Goal: Task Accomplishment & Management: Manage account settings

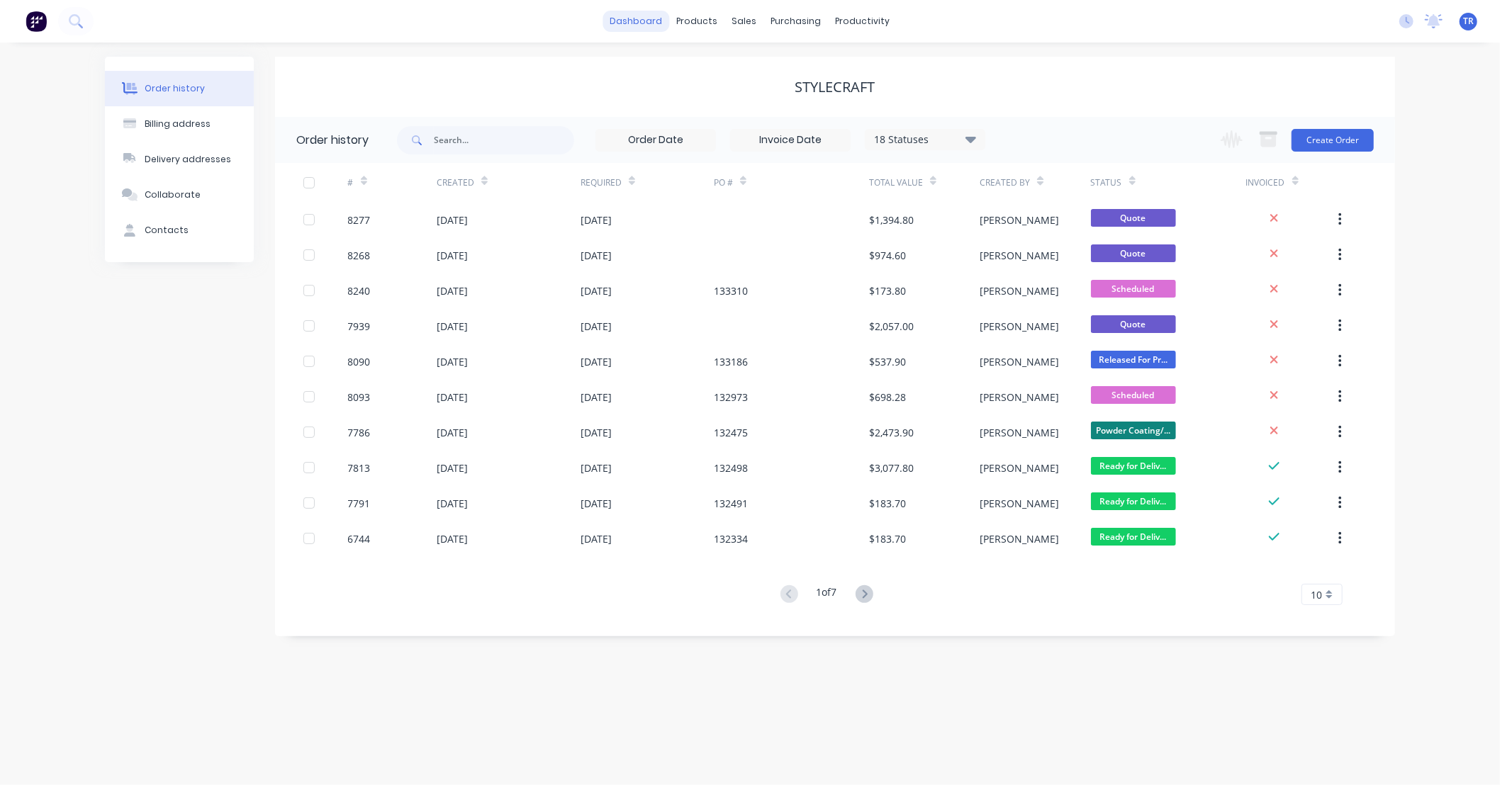
click at [659, 19] on link "dashboard" at bounding box center [636, 21] width 67 height 21
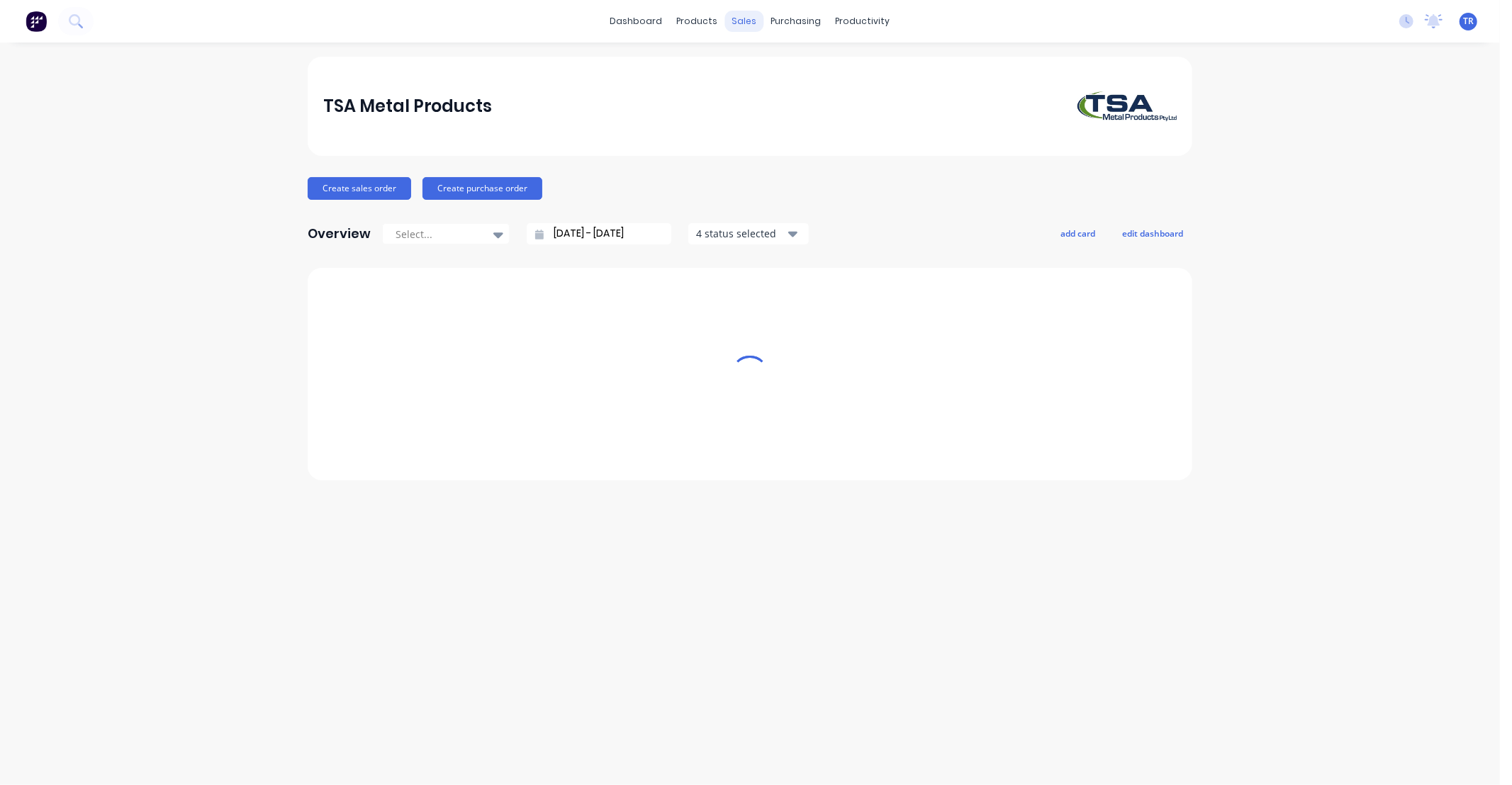
click at [738, 19] on div "sales" at bounding box center [744, 21] width 39 height 21
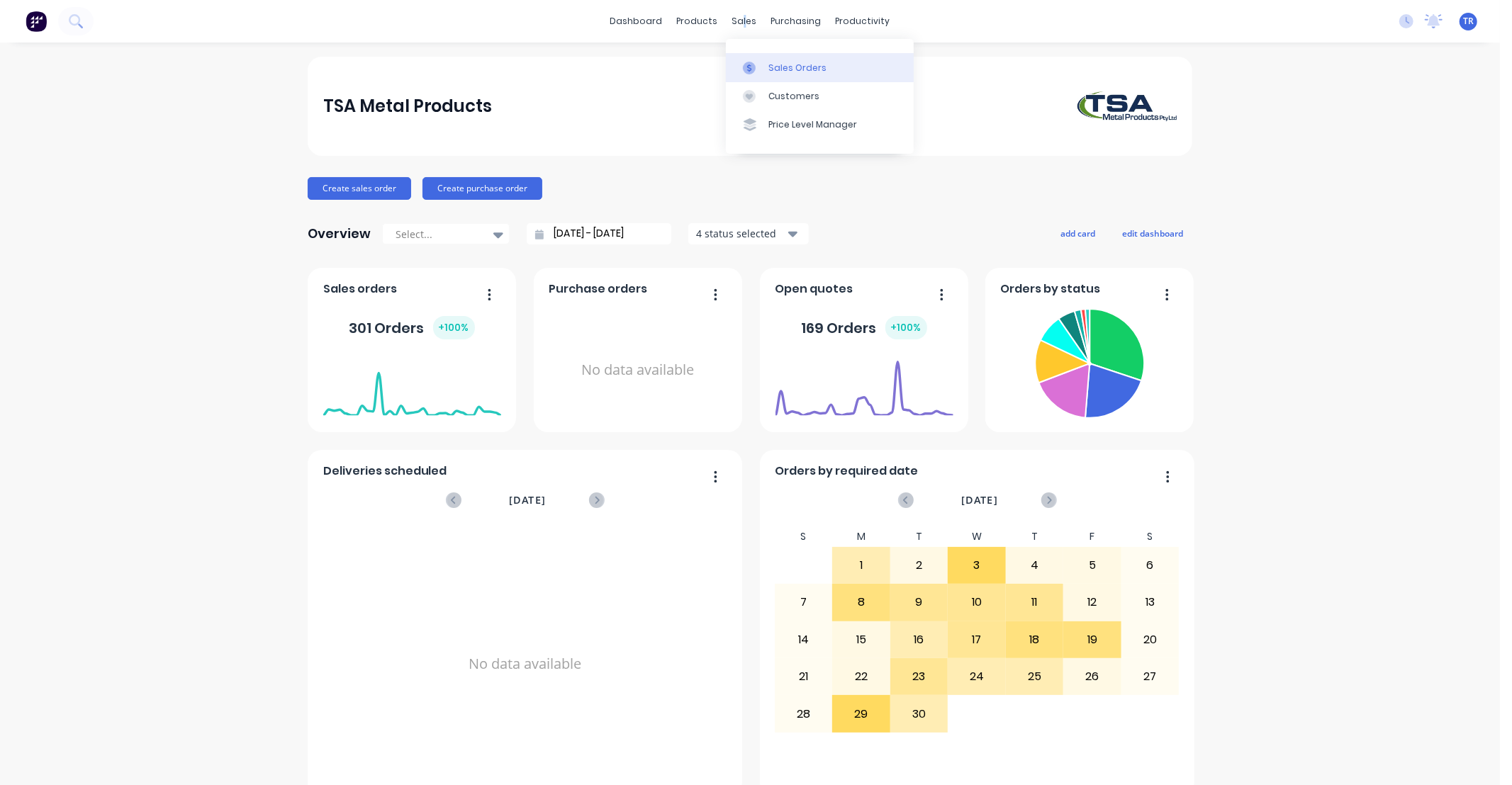
click at [799, 63] on div "Sales Orders" at bounding box center [797, 68] width 58 height 13
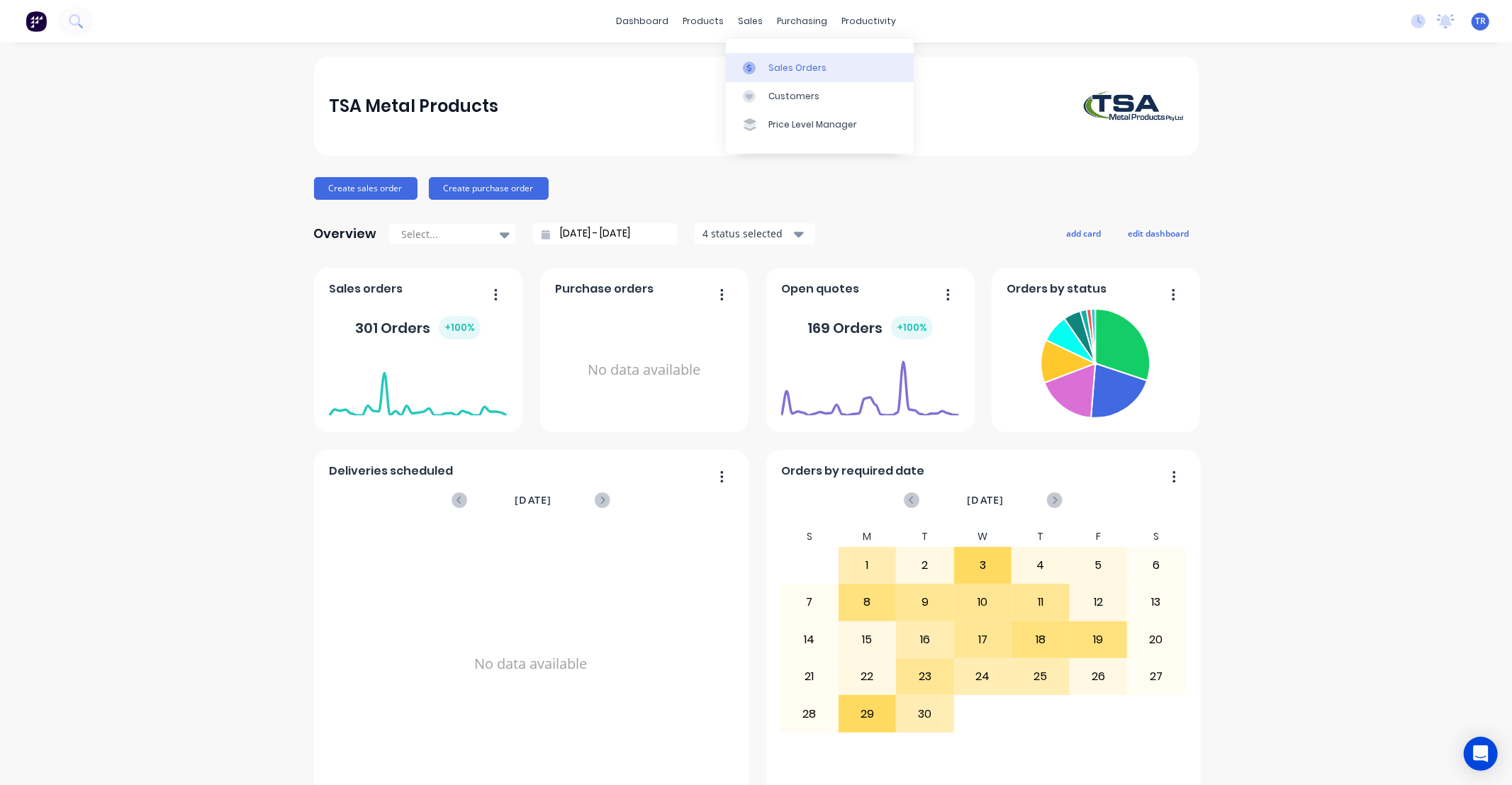
click at [780, 63] on div "Sales Orders" at bounding box center [797, 68] width 58 height 13
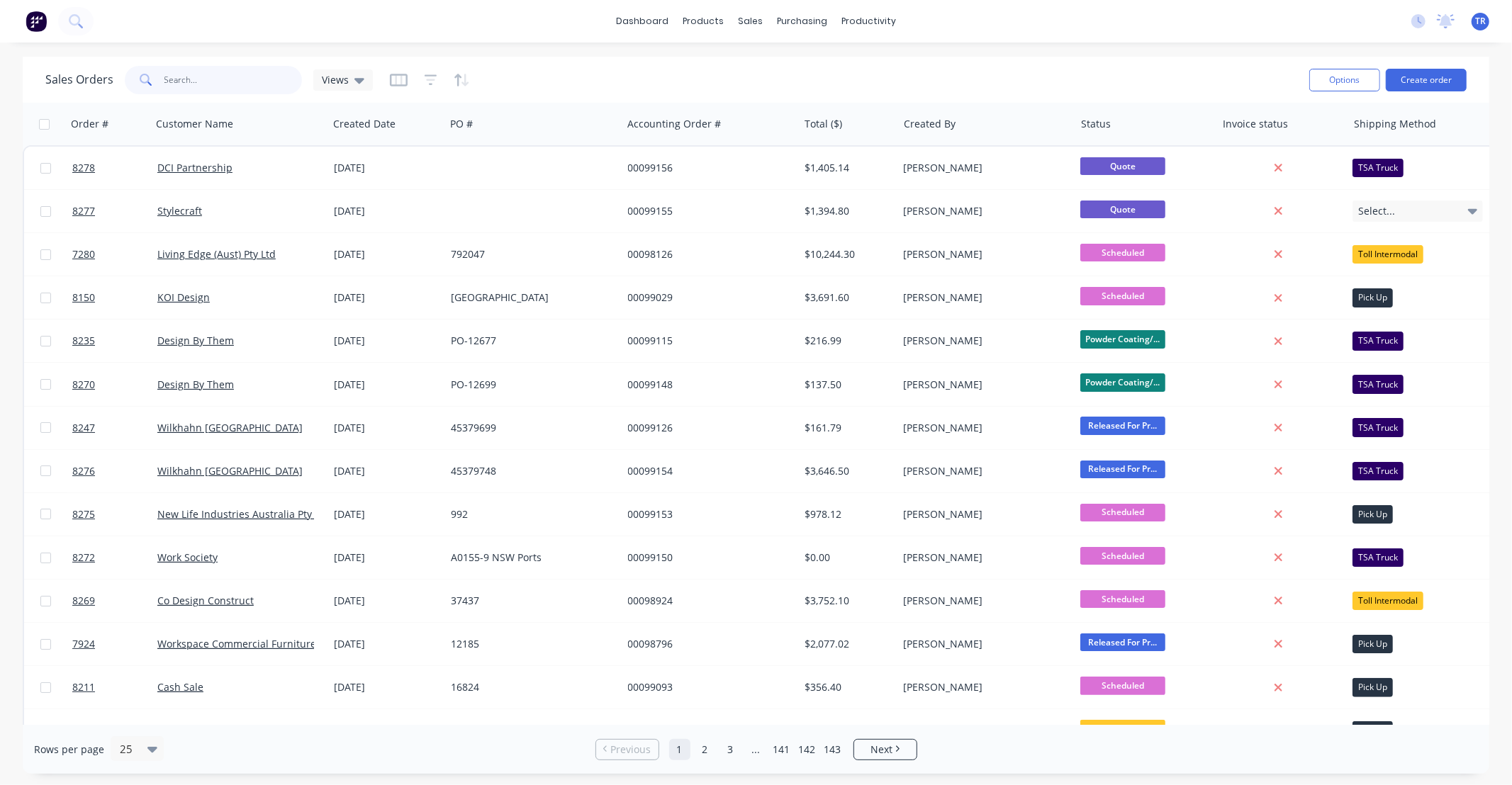
click at [209, 75] on input "text" at bounding box center [233, 80] width 138 height 29
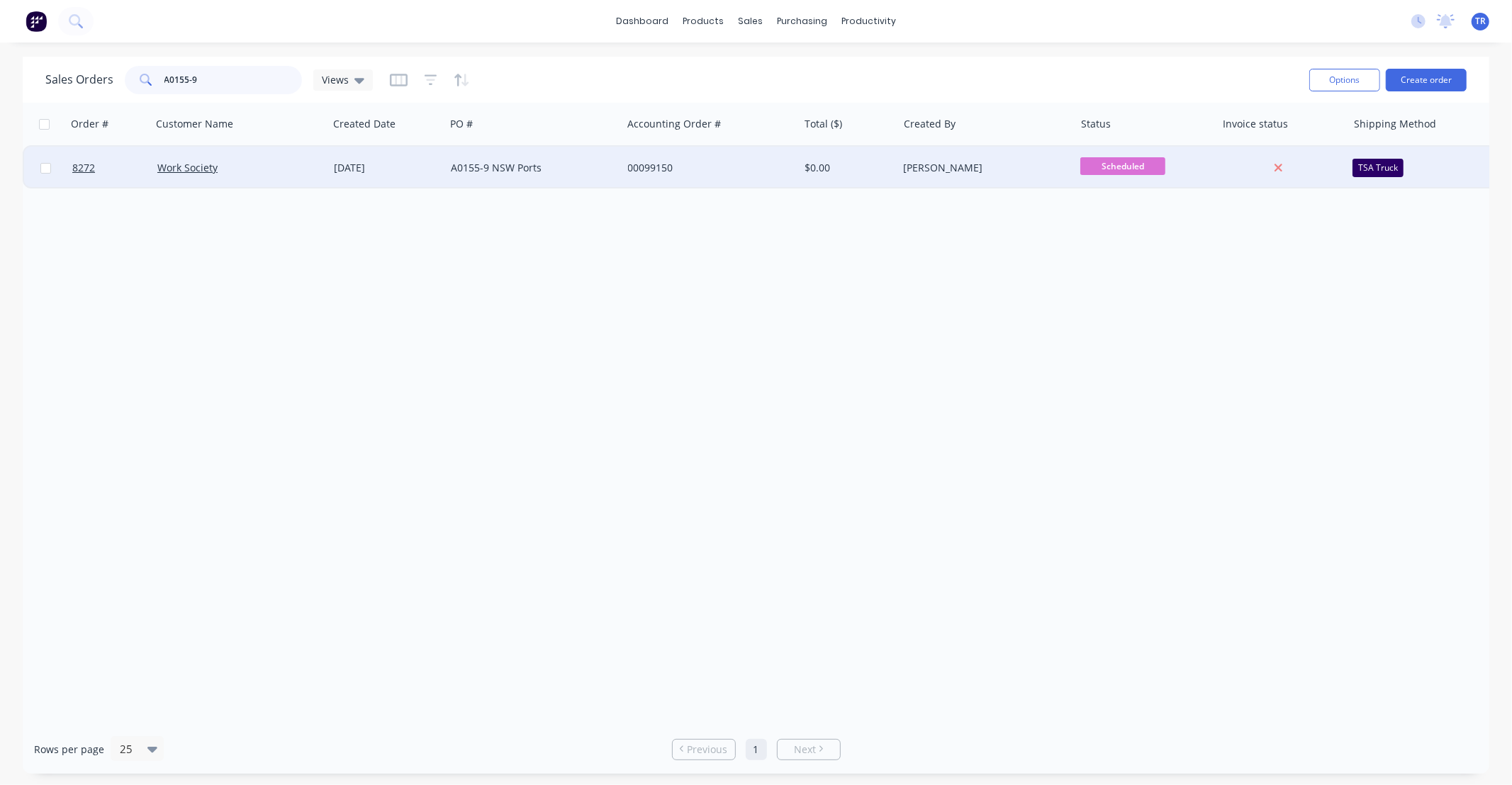
type input "A0155-9"
click at [278, 169] on div "Work Society" at bounding box center [236, 168] width 157 height 14
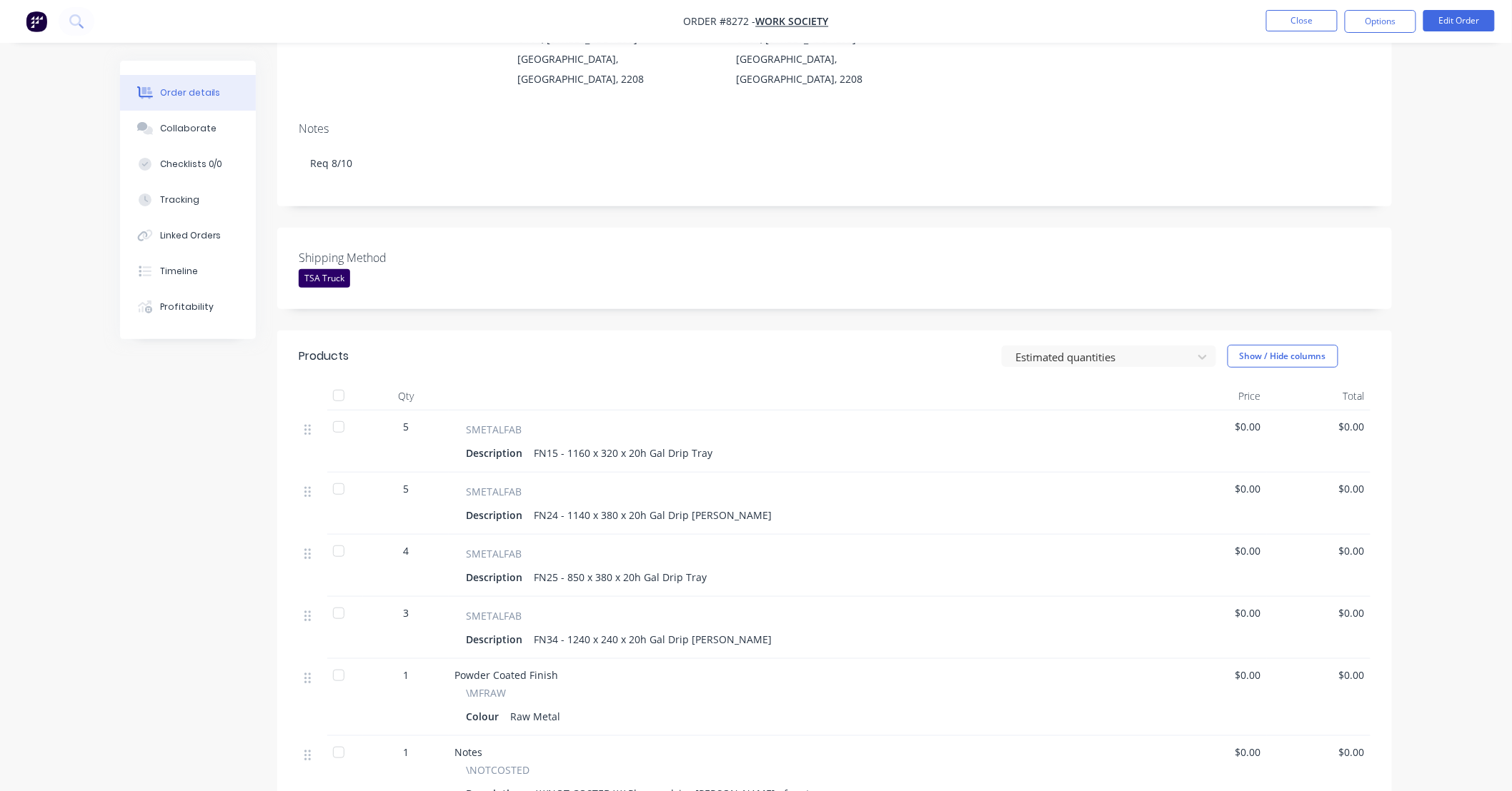
scroll to position [211, 0]
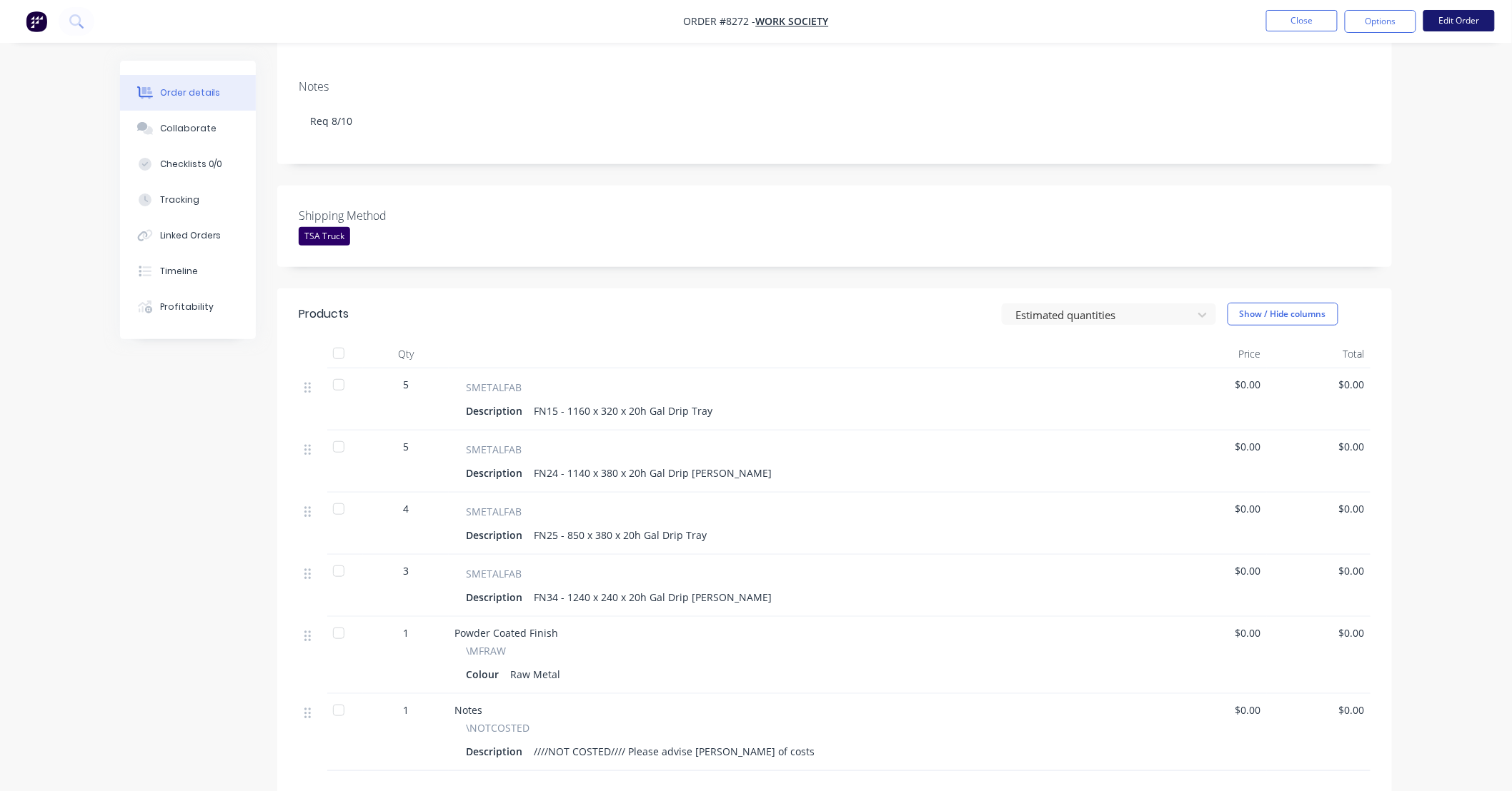
click at [1453, 19] on button "Edit Order" at bounding box center [1459, 20] width 72 height 21
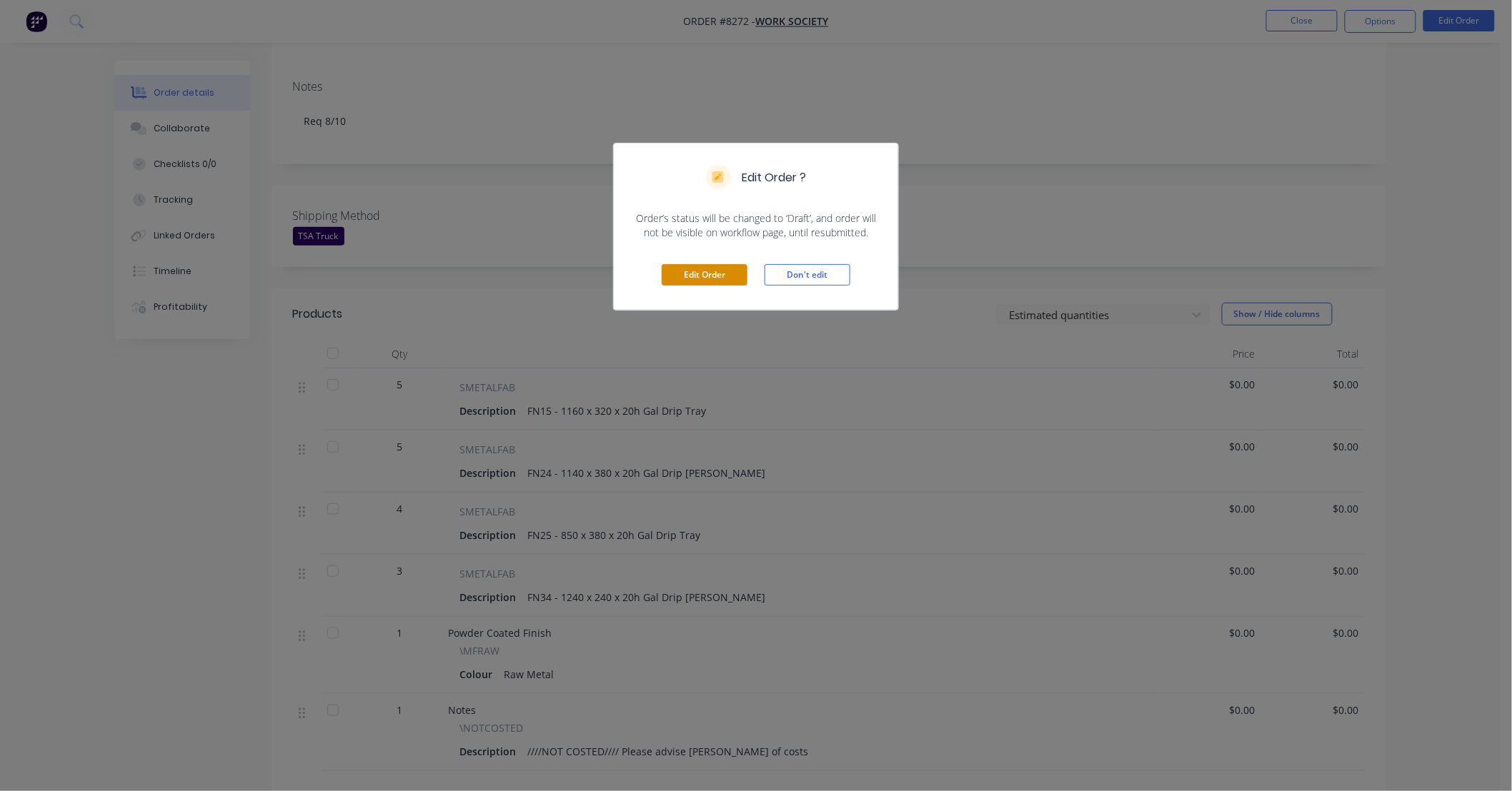
click at [702, 275] on button "Edit Order" at bounding box center [705, 275] width 86 height 21
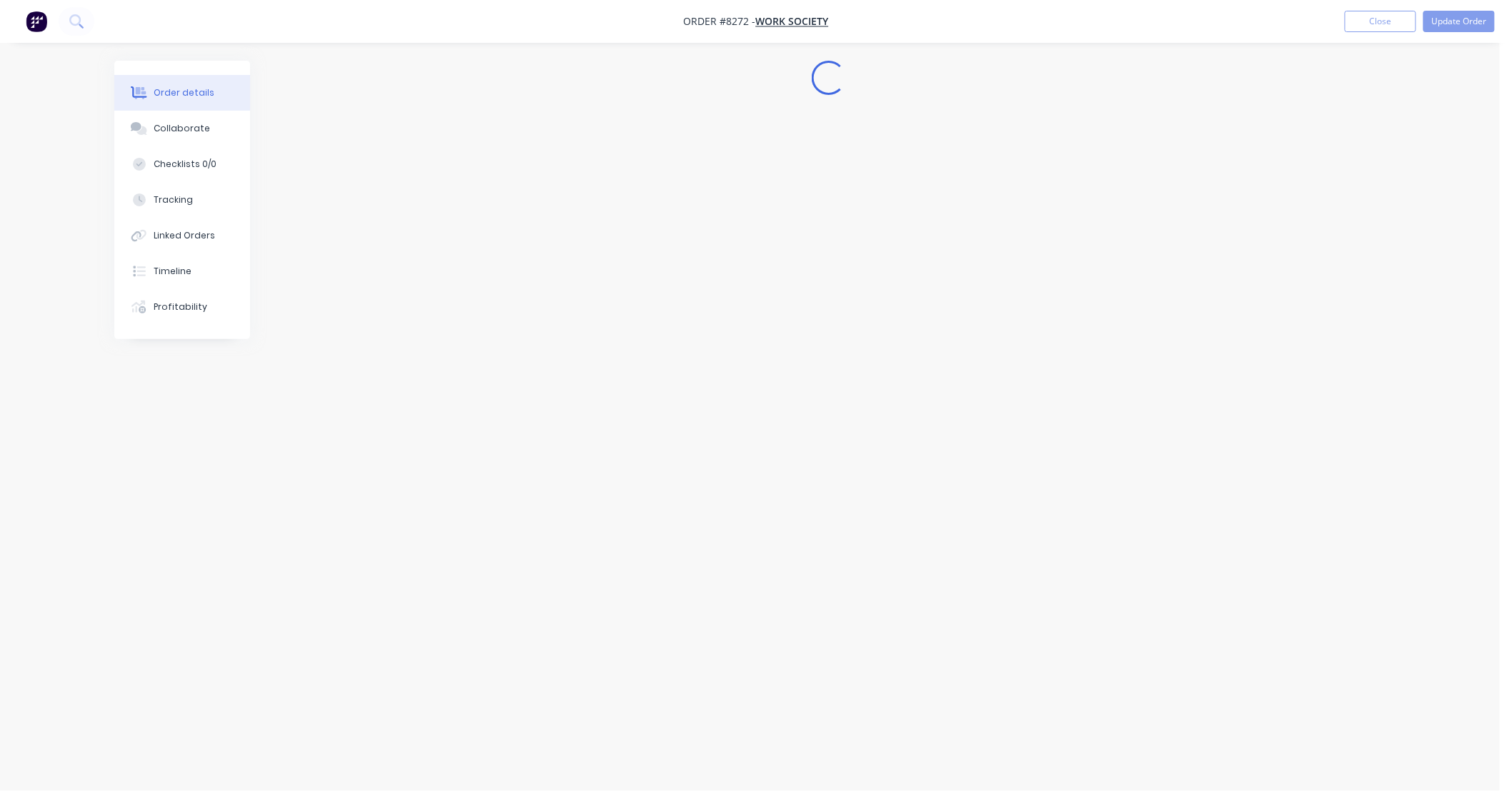
scroll to position [0, 0]
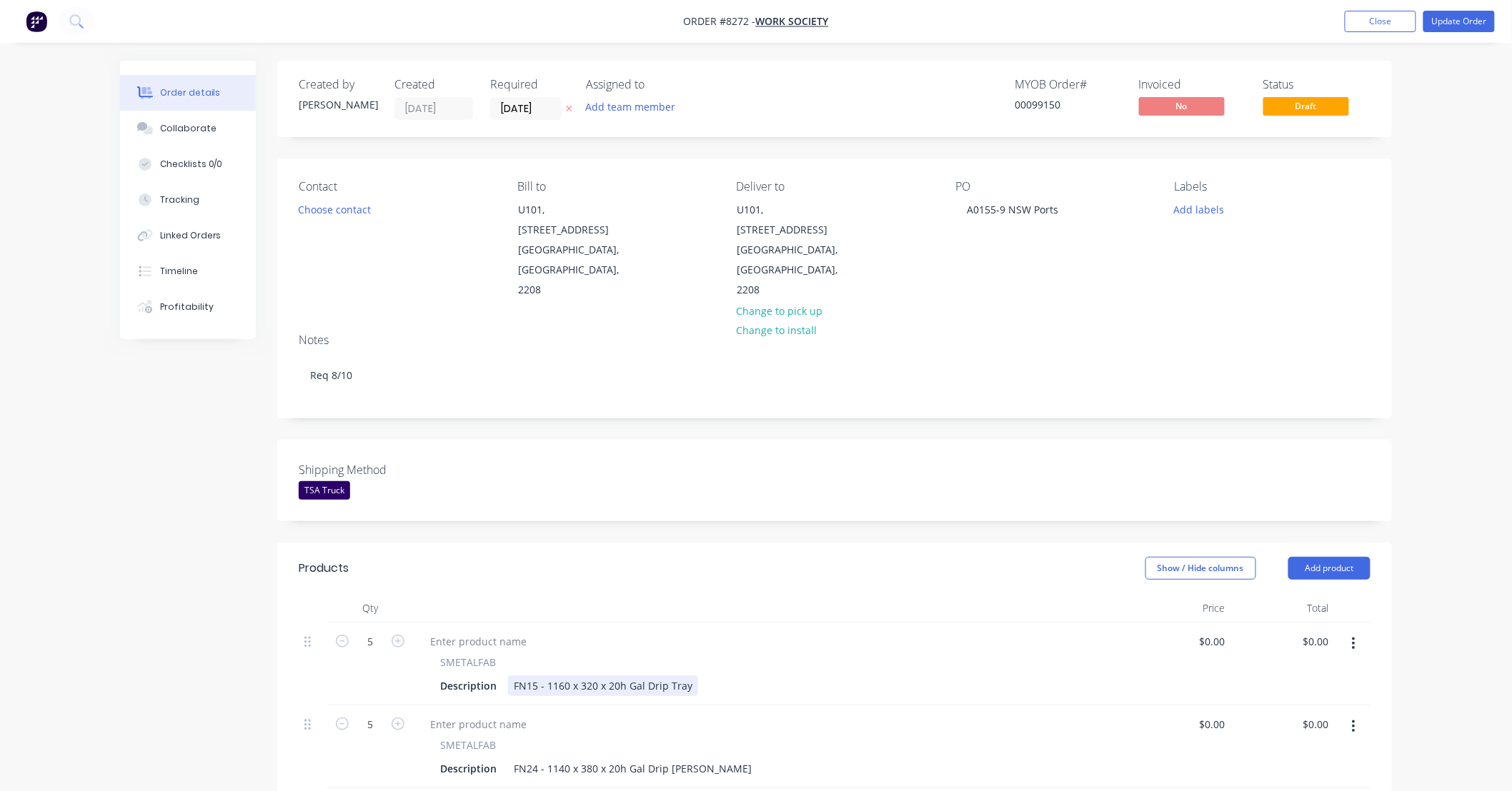
click at [611, 675] on div "FN15 - 1160 x 320 x 20h Gal Drip Tray" at bounding box center [603, 686] width 190 height 21
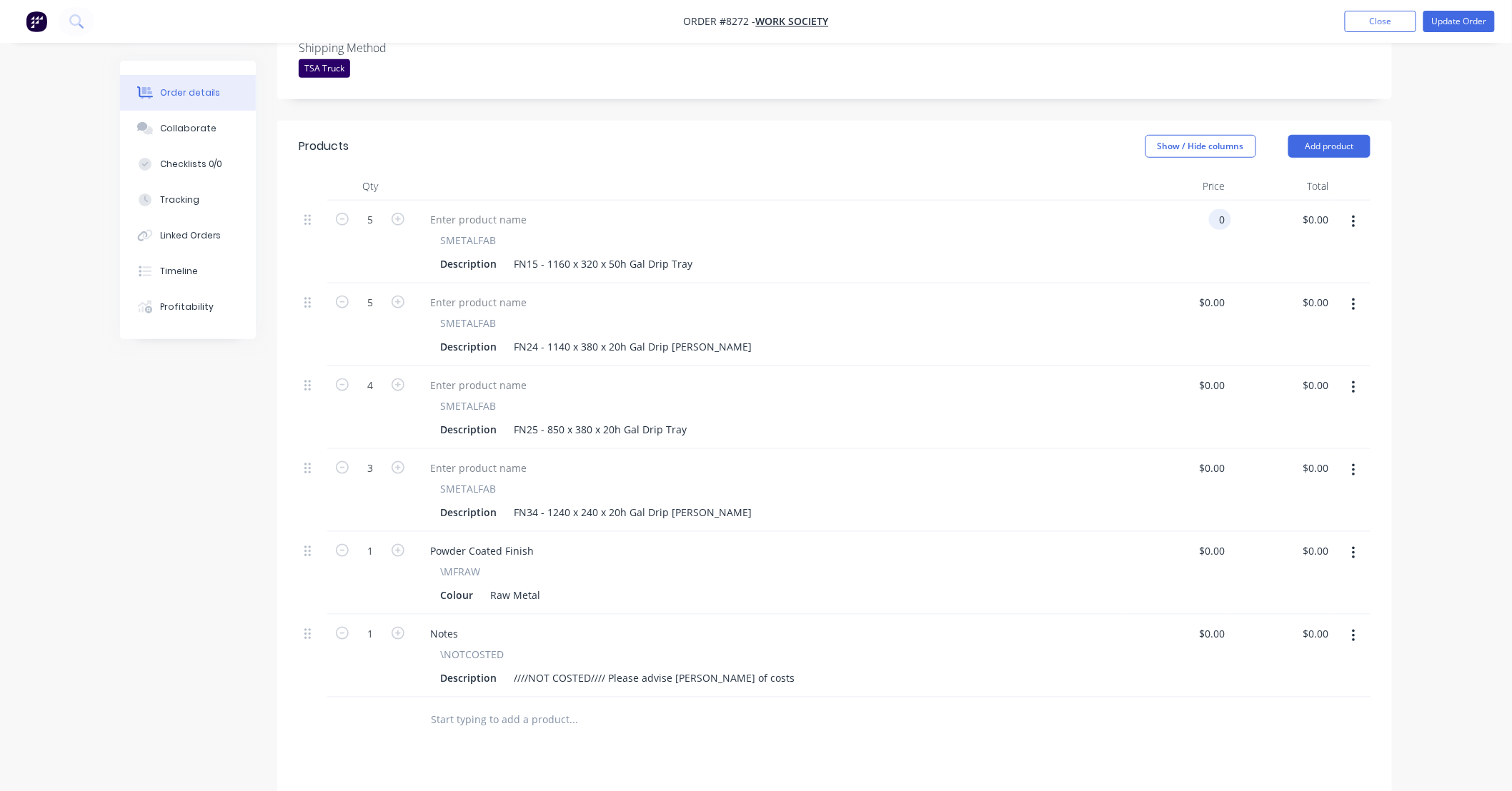
scroll to position [423, 0]
type input "$0.00"
click at [610, 335] on div "FN24 - 1140 x 380 x 20h Gal Drip Tray" at bounding box center [633, 346] width 249 height 21
drag, startPoint x: 611, startPoint y: 303, endPoint x: 693, endPoint y: 320, distance: 83.7
click at [612, 335] on div "FN24 - 1140 x 380 x 20h Gal Drip Tray" at bounding box center [633, 346] width 249 height 21
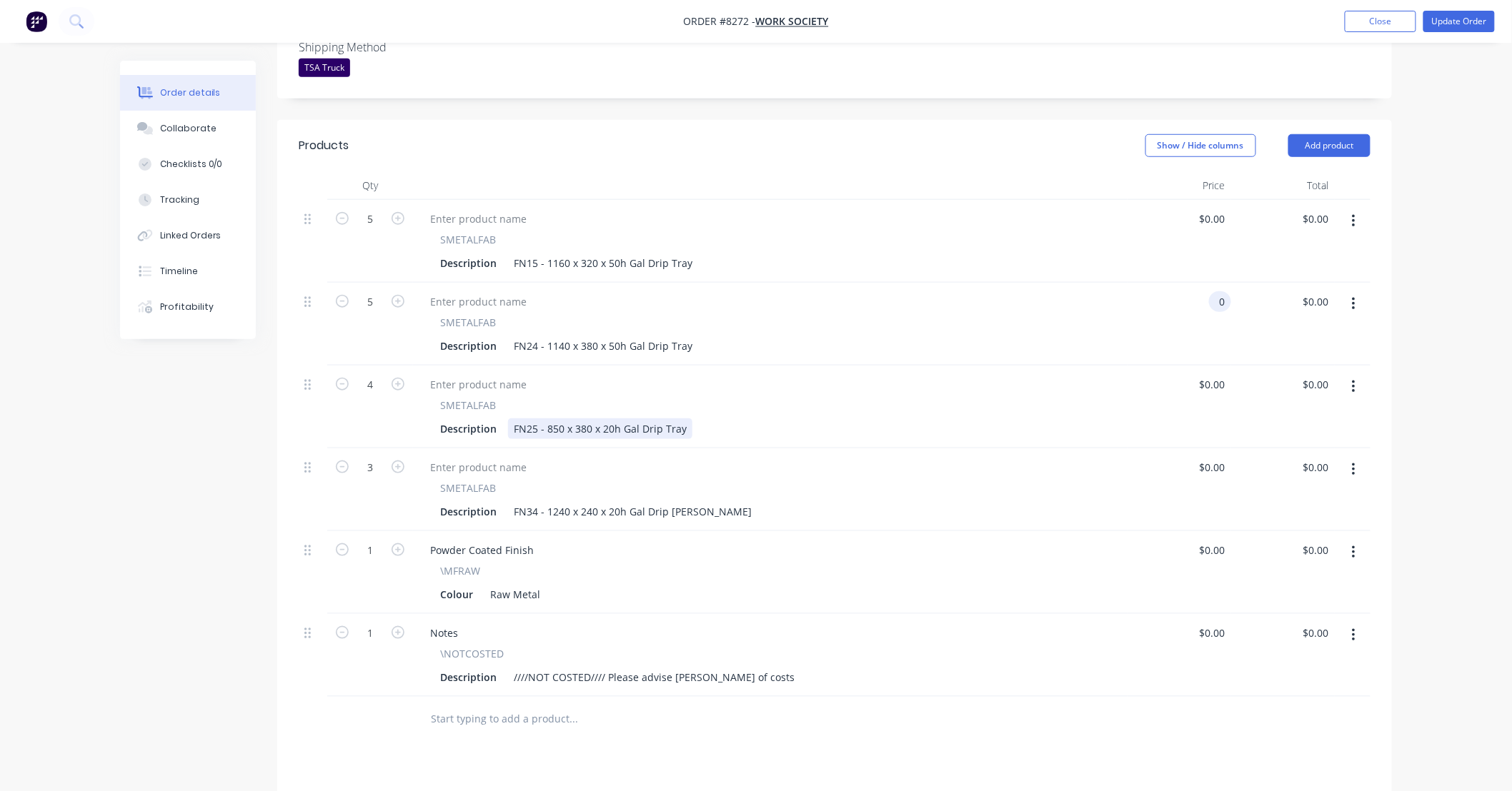
type input "$0.00"
click at [607, 419] on div "FN25 - 850 x 380 x 20h Gal Drip Tray" at bounding box center [600, 429] width 184 height 21
click at [608, 419] on div "FN25 - 850 x 380 x 20h Gal Drip Tray" at bounding box center [600, 429] width 184 height 21
type input "$0.00"
click at [613, 501] on div "FN34 - 1240 x 240 x 20h Gal Drip Tray" at bounding box center [633, 512] width 249 height 21
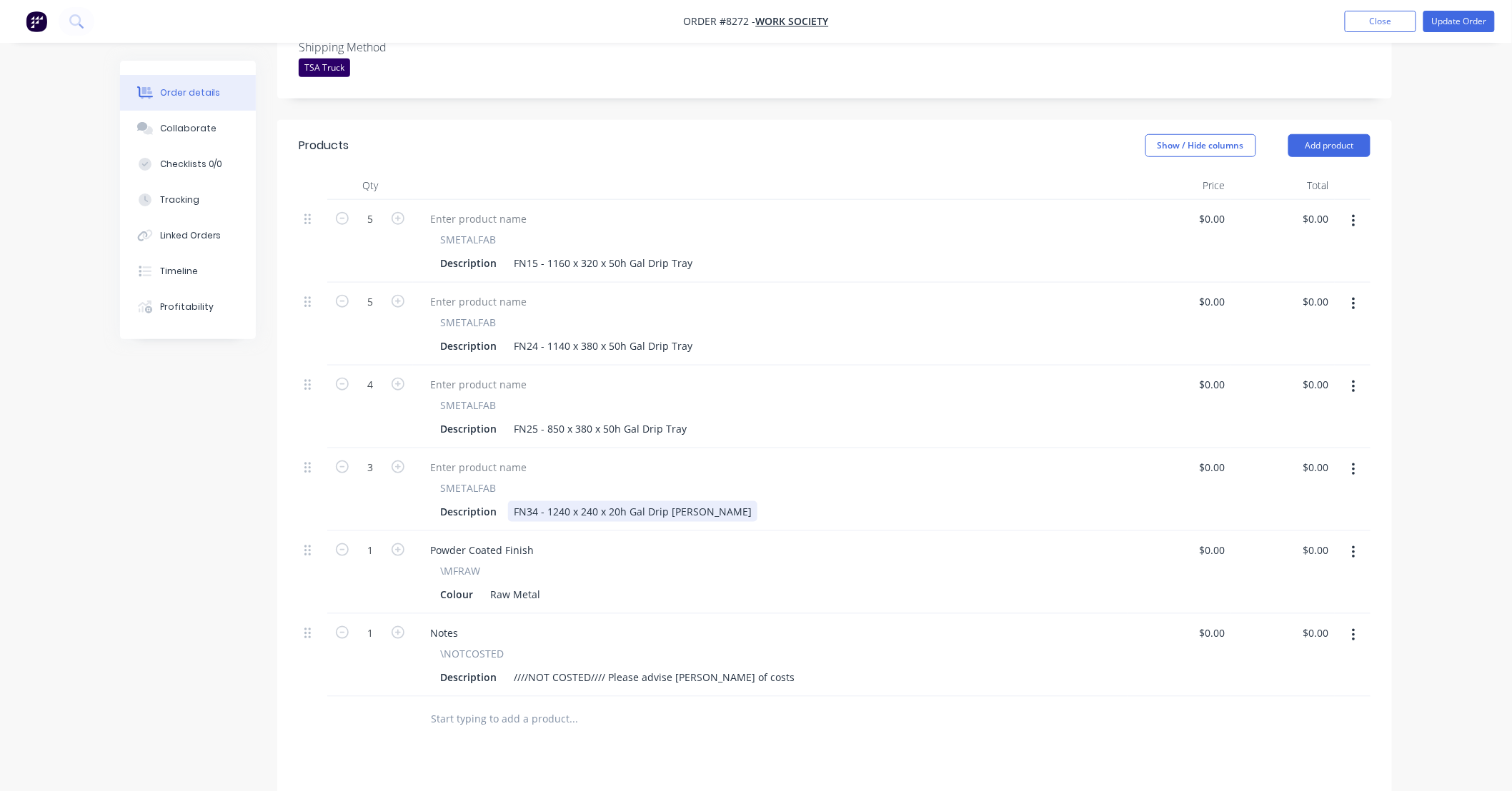
click at [611, 501] on div "FN34 - 1240 x 240 x 20h Gal Drip Tray" at bounding box center [633, 512] width 249 height 21
type input "$0.00"
drag, startPoint x: 702, startPoint y: 533, endPoint x: 720, endPoint y: 540, distance: 19.3
click at [704, 563] on div "\MFRAW" at bounding box center [770, 570] width 660 height 15
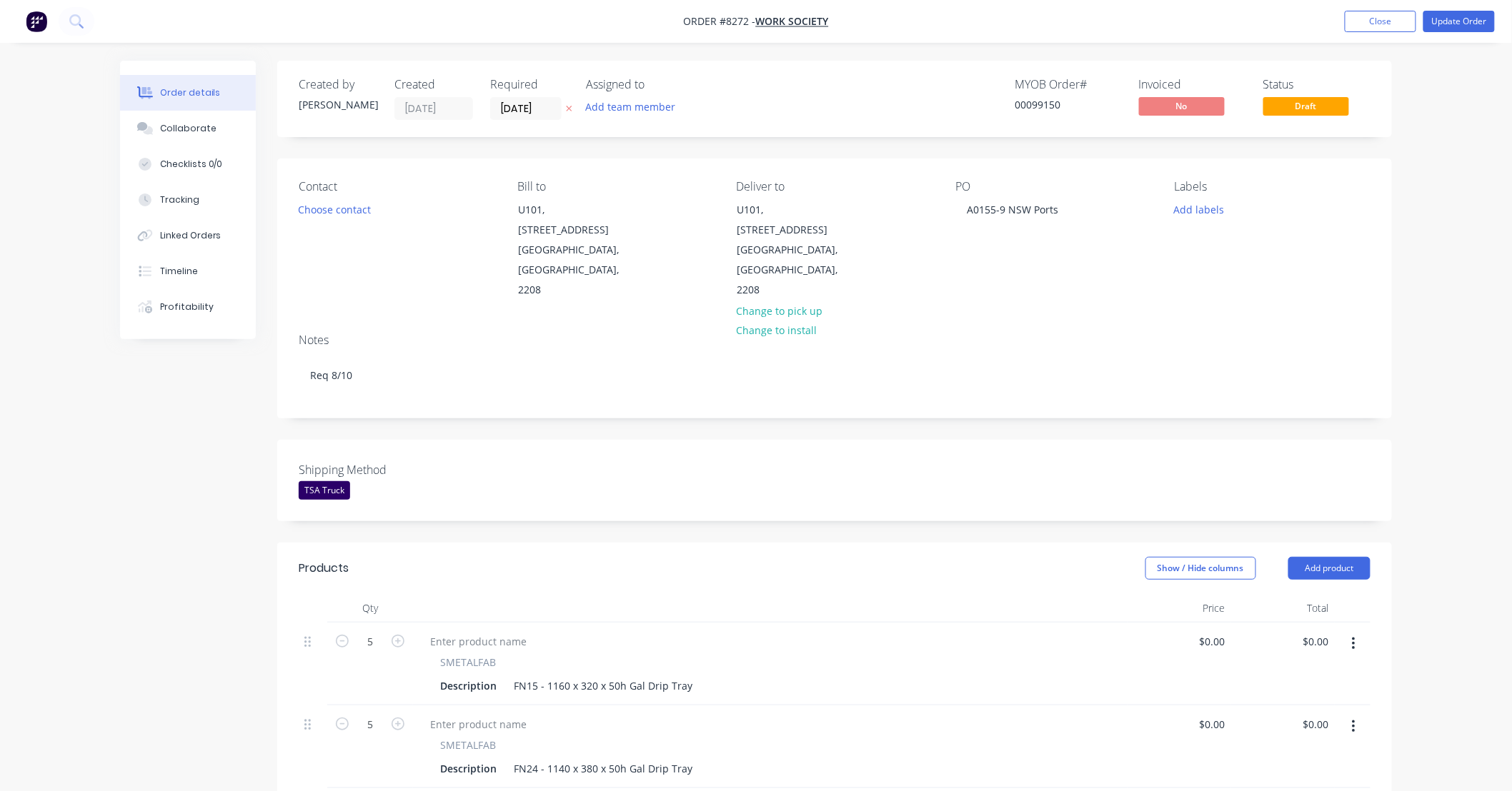
scroll to position [211, 0]
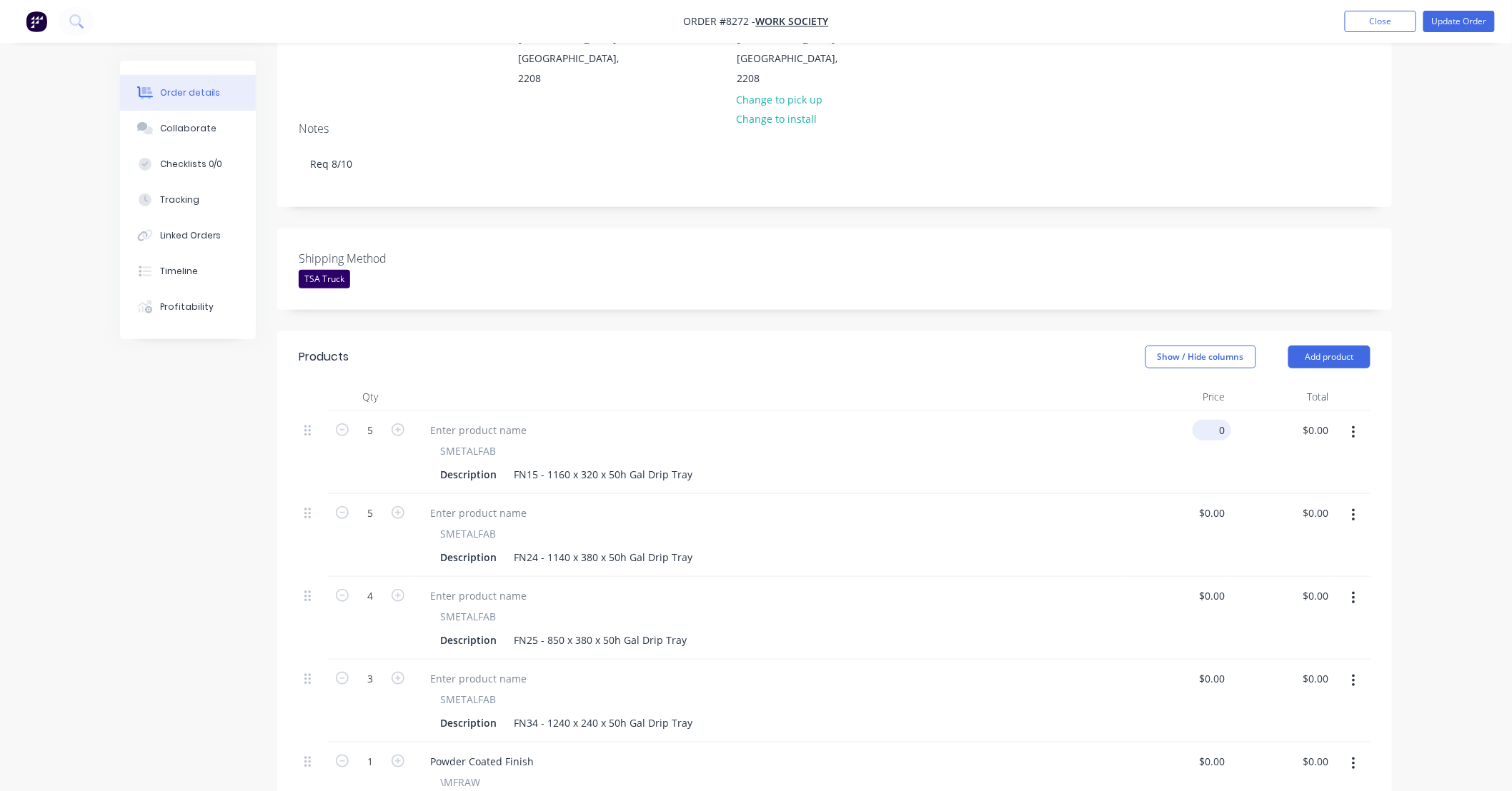
click at [1227, 420] on input "0" at bounding box center [1214, 430] width 32 height 21
type input "$88.00"
type input "$440.00"
drag, startPoint x: 1225, startPoint y: 470, endPoint x: 1161, endPoint y: 475, distance: 64.2
click at [1161, 494] on div "0 0" at bounding box center [1179, 535] width 103 height 83
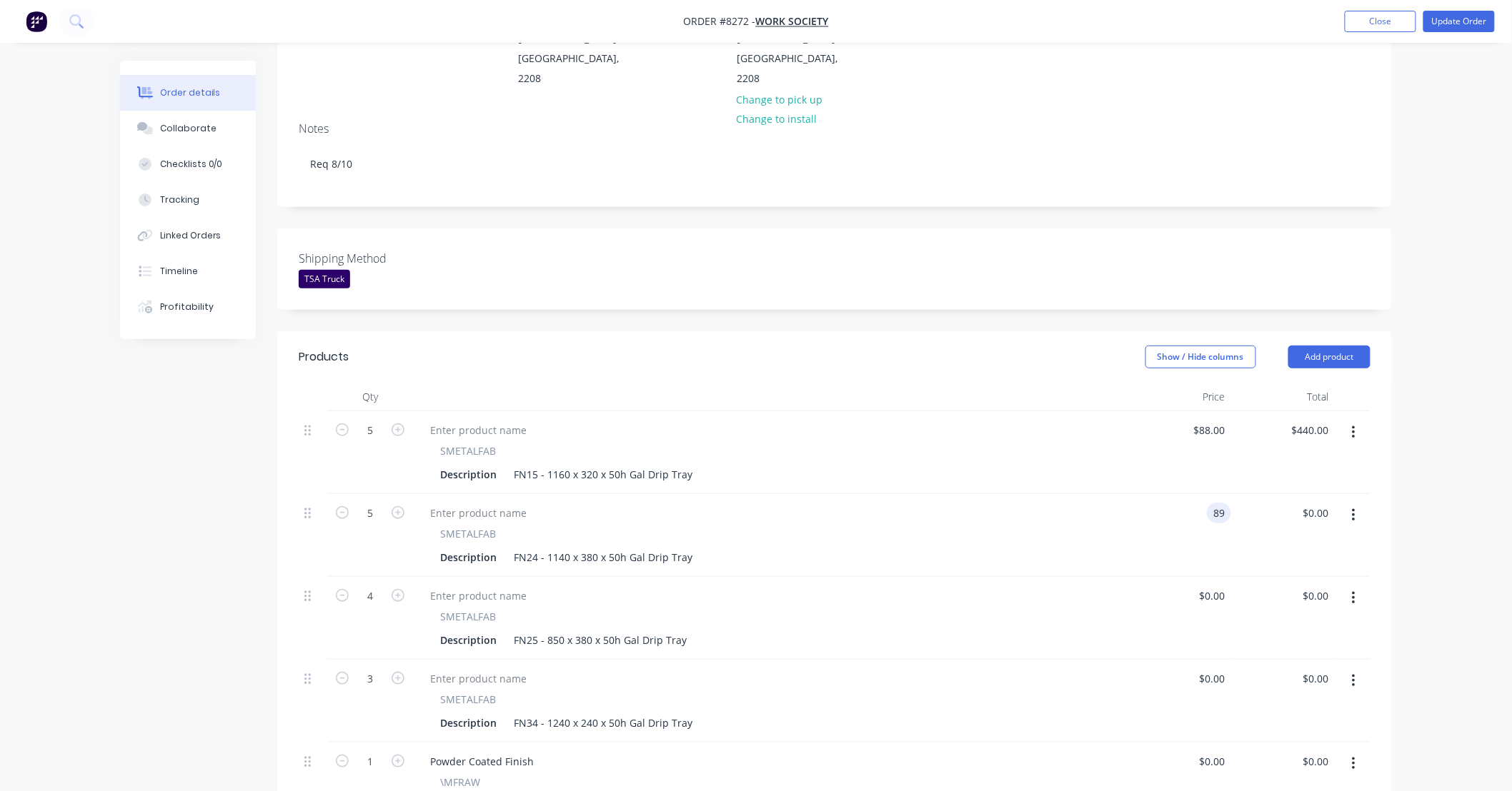
type input "$89.00"
type input "$445.00"
click at [1130, 494] on div "$89.00 $89.00" at bounding box center [1179, 535] width 103 height 83
drag, startPoint x: 1225, startPoint y: 554, endPoint x: 1179, endPoint y: 558, distance: 46.2
click at [1179, 577] on div "0 0" at bounding box center [1179, 618] width 103 height 83
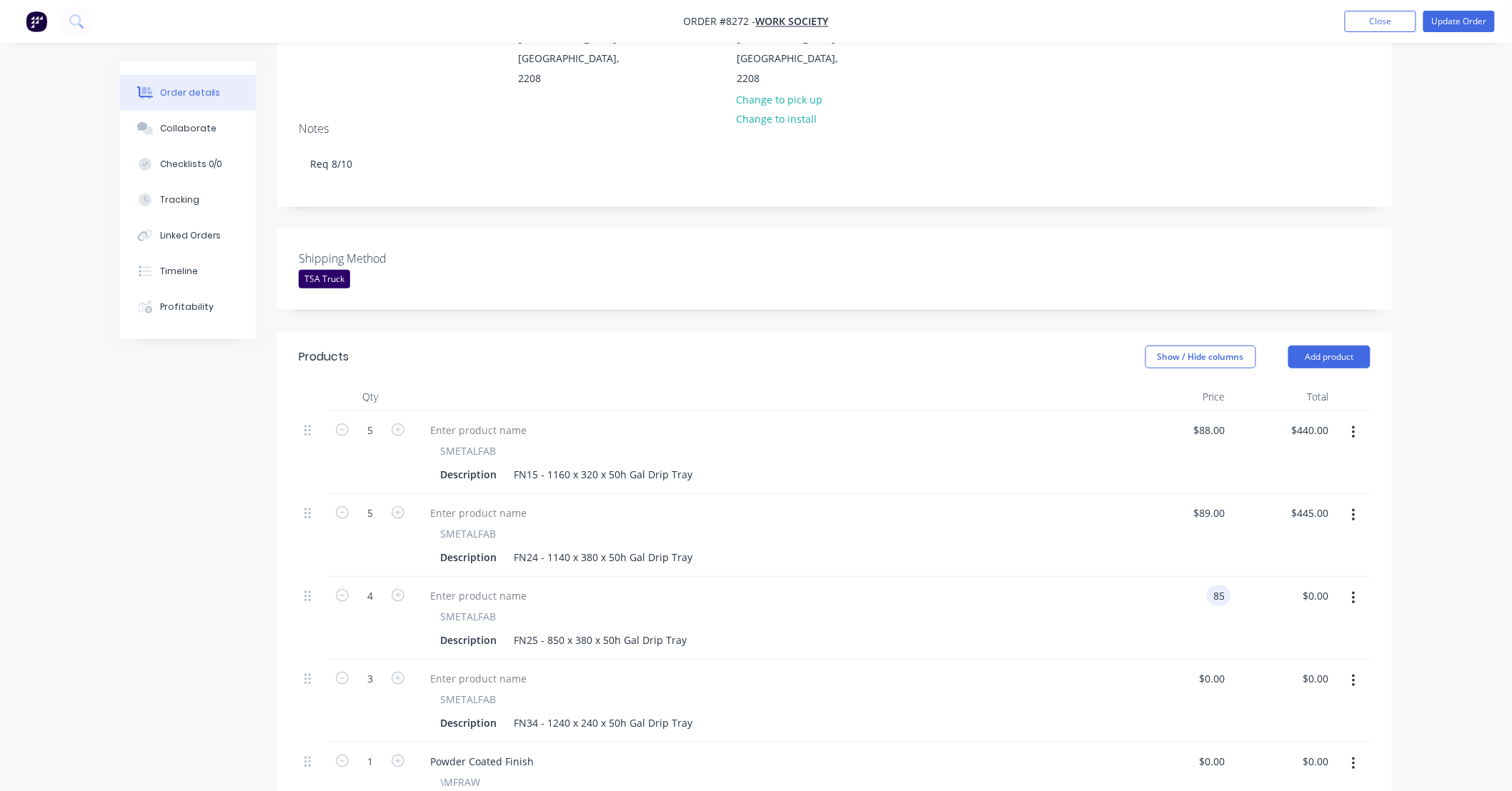
type input "$85.00"
type input "$340.00"
click at [1189, 577] on div "$85.00 $85.00" at bounding box center [1179, 618] width 103 height 83
drag, startPoint x: 1225, startPoint y: 632, endPoint x: 1188, endPoint y: 639, distance: 37.7
click at [1188, 660] on div "0 $0.00" at bounding box center [1179, 701] width 103 height 83
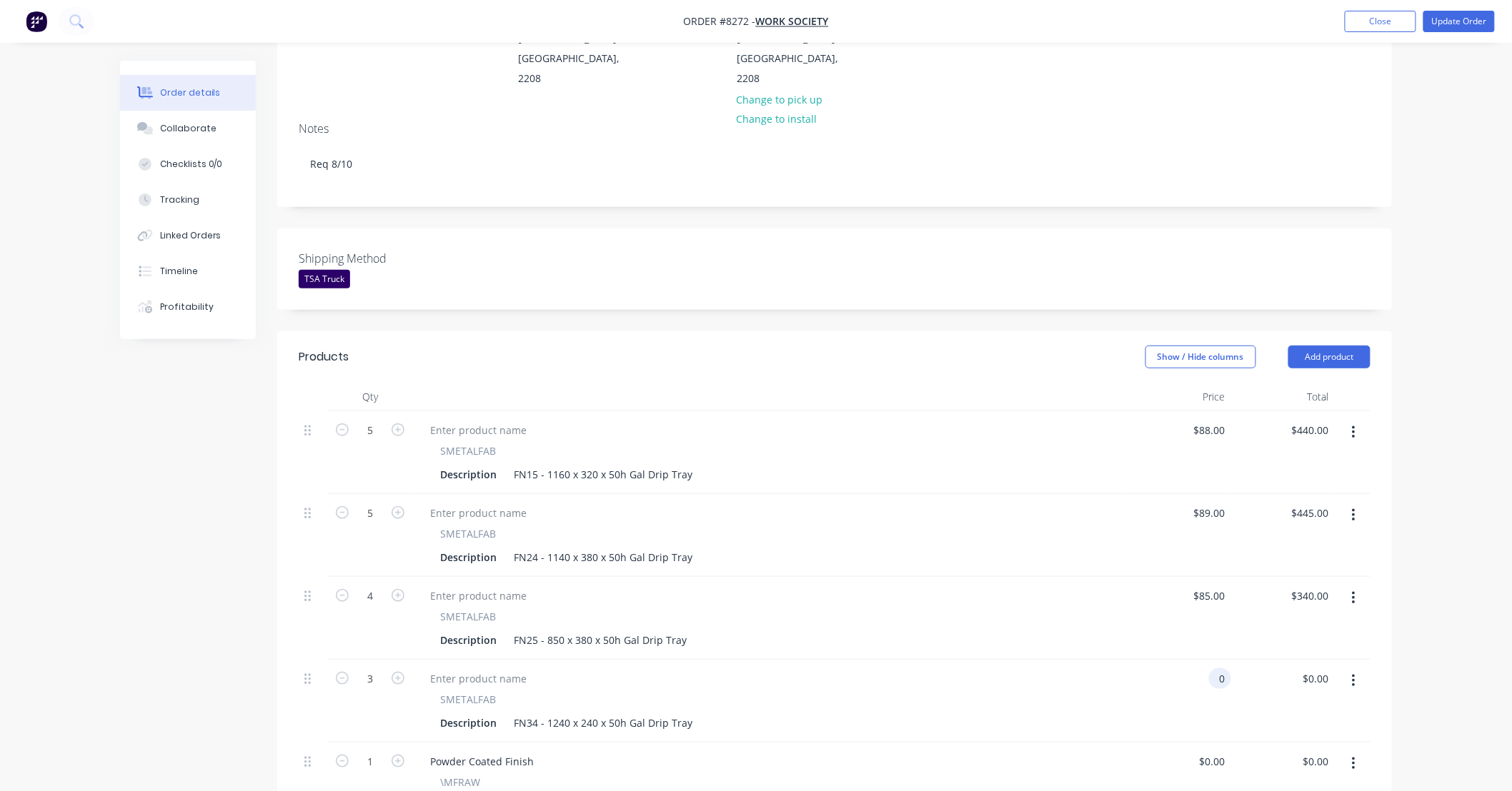
drag, startPoint x: 1229, startPoint y: 636, endPoint x: 1218, endPoint y: 639, distance: 11.4
click at [1218, 668] on input "0" at bounding box center [1223, 679] width 17 height 21
type input "$95.00"
type input "$285.00"
click at [1108, 692] on div "SMETALFAB Description FN34 - 1240 x 240 x 50h Gal Drip Tray" at bounding box center [770, 712] width 703 height 41
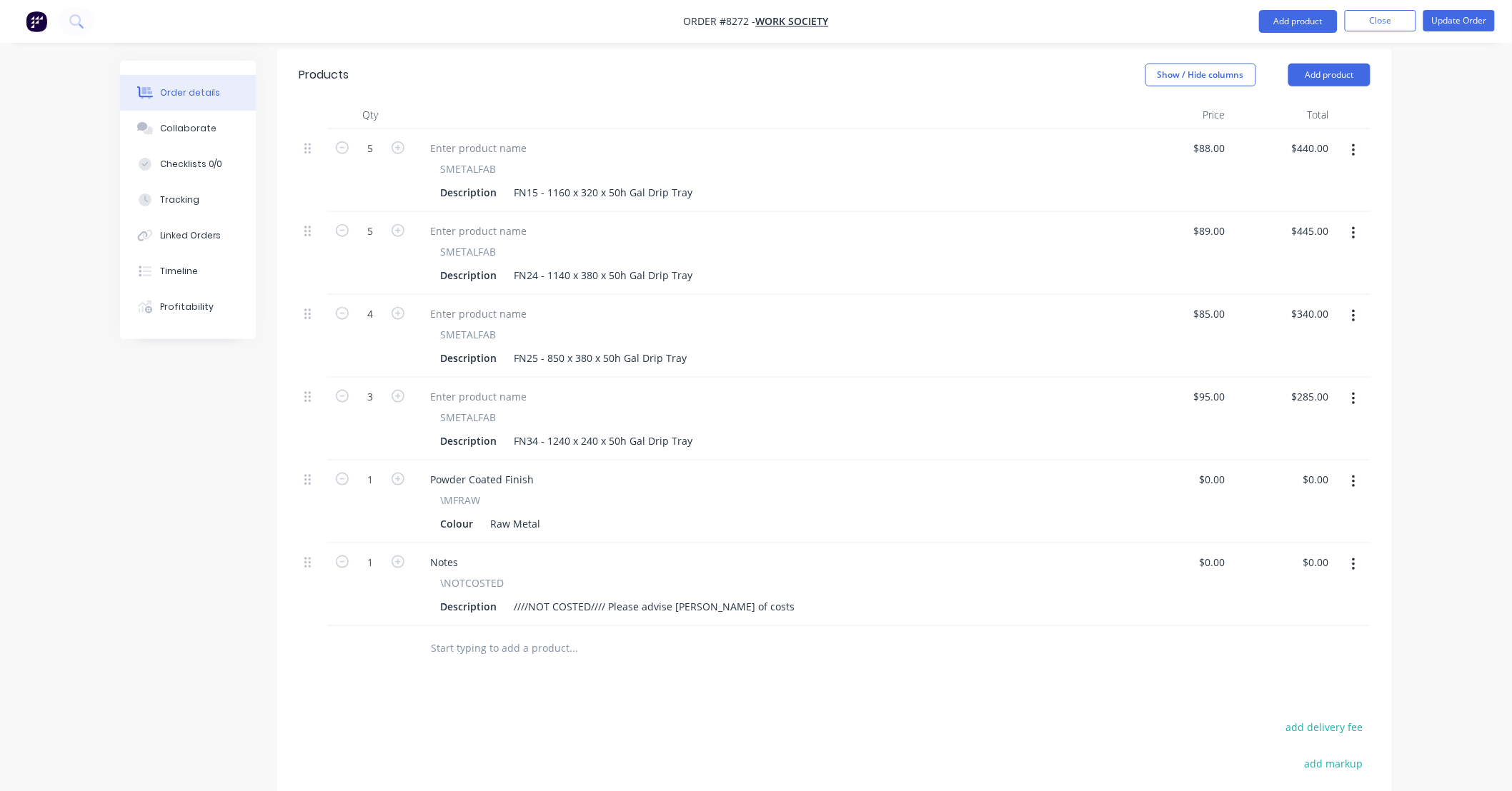
scroll to position [529, 0]
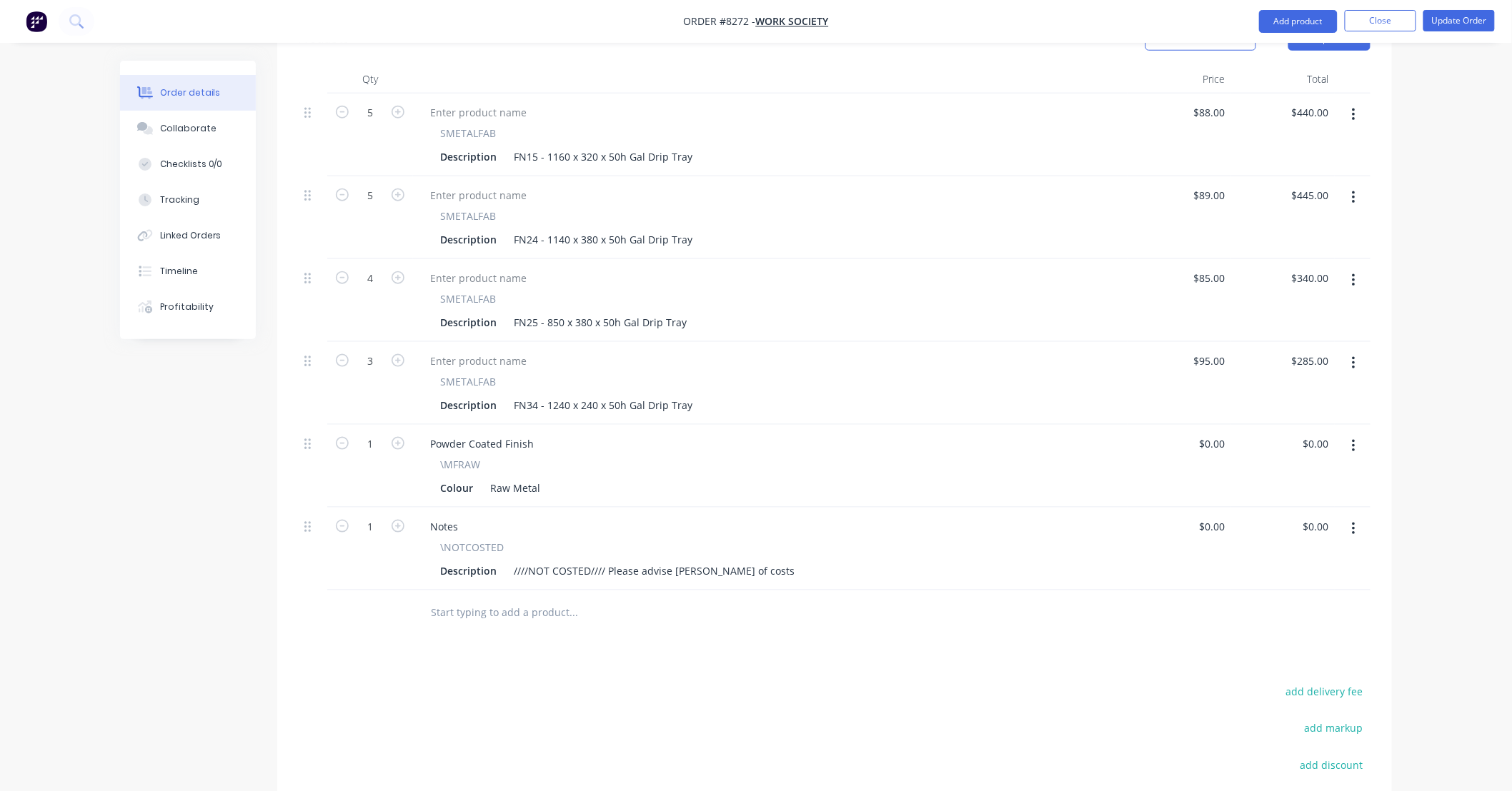
click at [1356, 516] on button "button" at bounding box center [1353, 528] width 33 height 25
click at [1300, 642] on div "Delete" at bounding box center [1303, 653] width 110 height 21
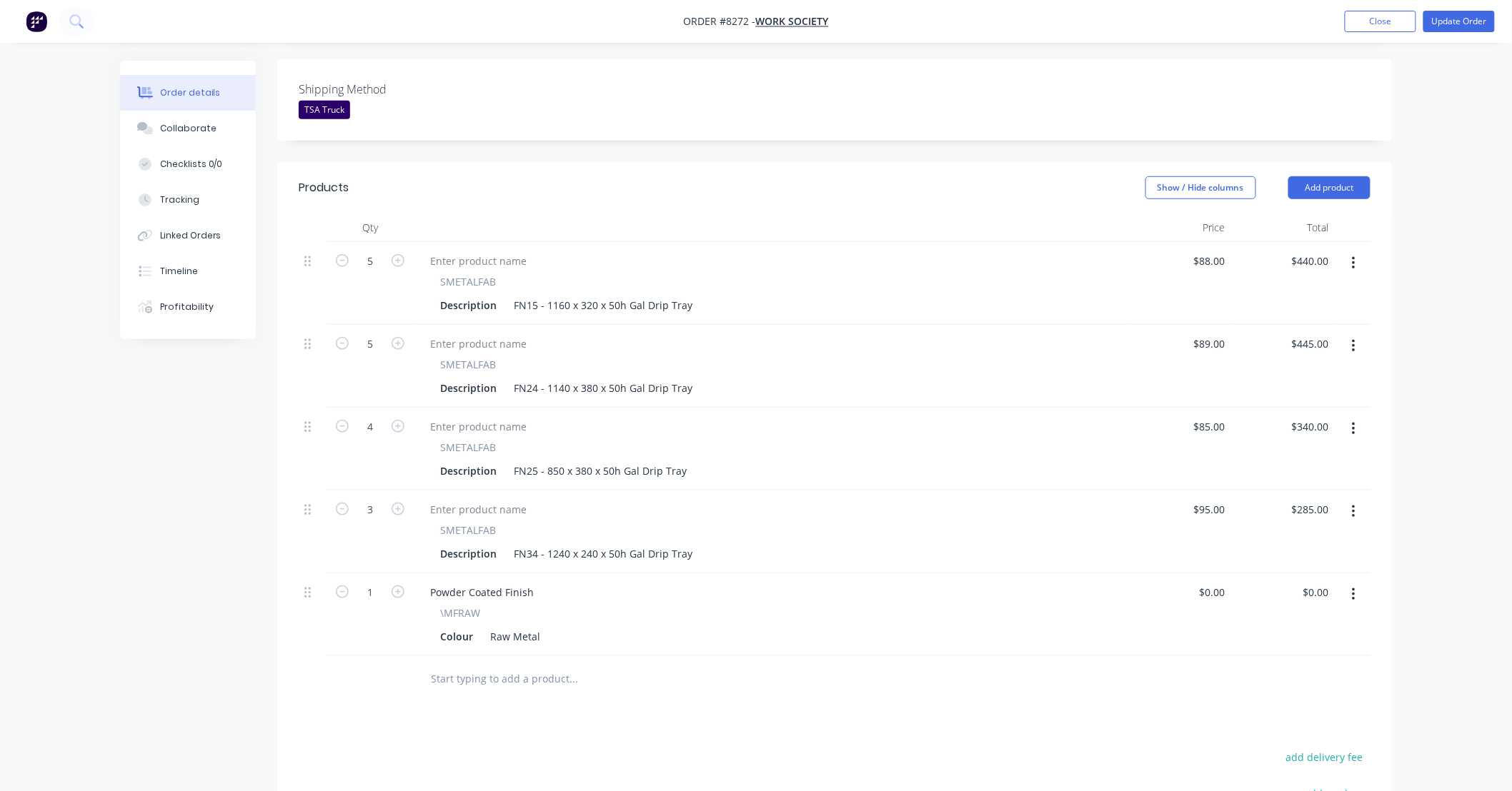
scroll to position [372, 0]
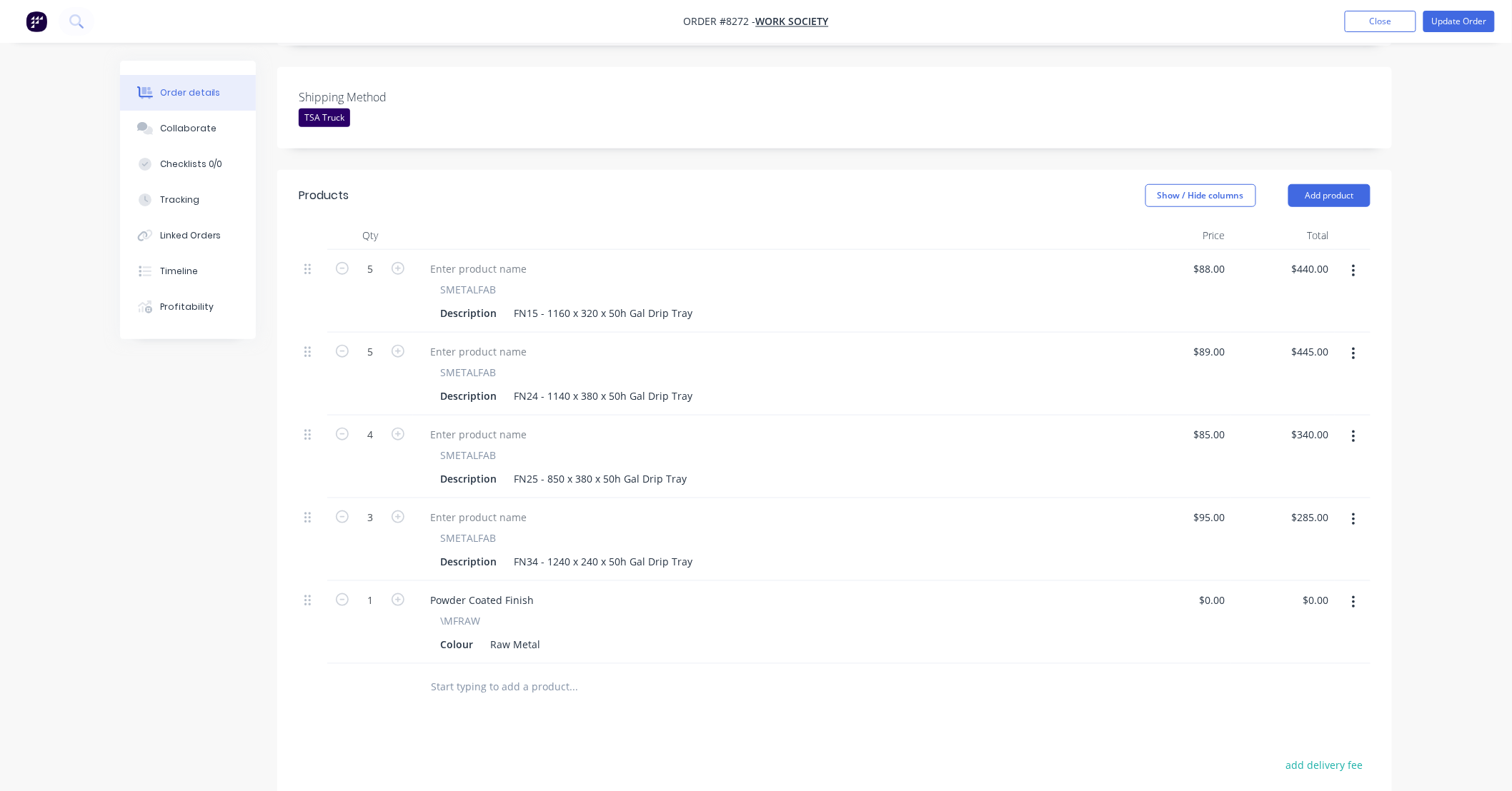
drag, startPoint x: 1459, startPoint y: 472, endPoint x: 1320, endPoint y: 531, distance: 151.0
click at [1459, 472] on div "Order details Collaborate Checklists 0/0 Tracking Linked Orders Timeline Profit…" at bounding box center [756, 335] width 1512 height 1416
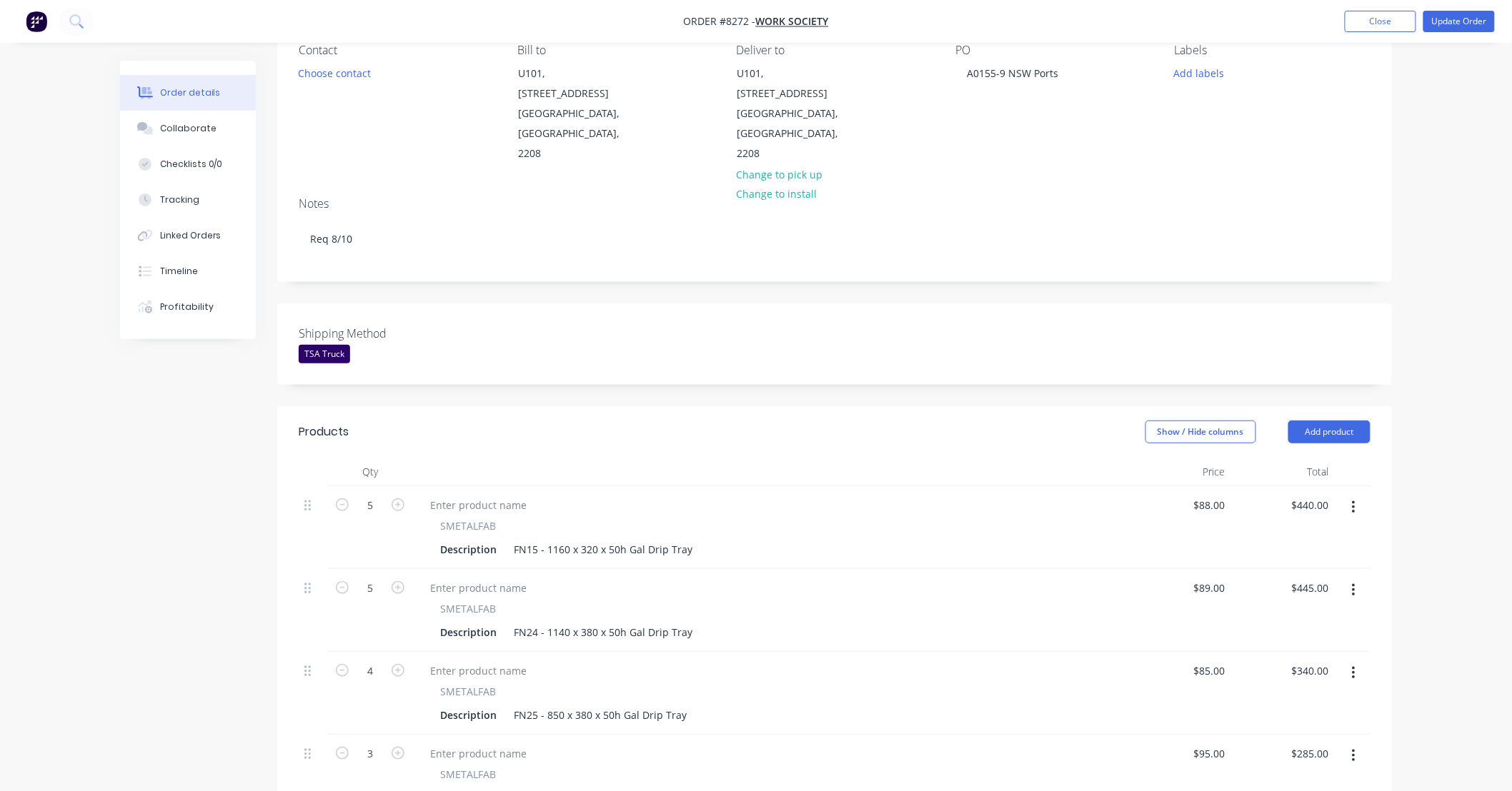
scroll to position [0, 0]
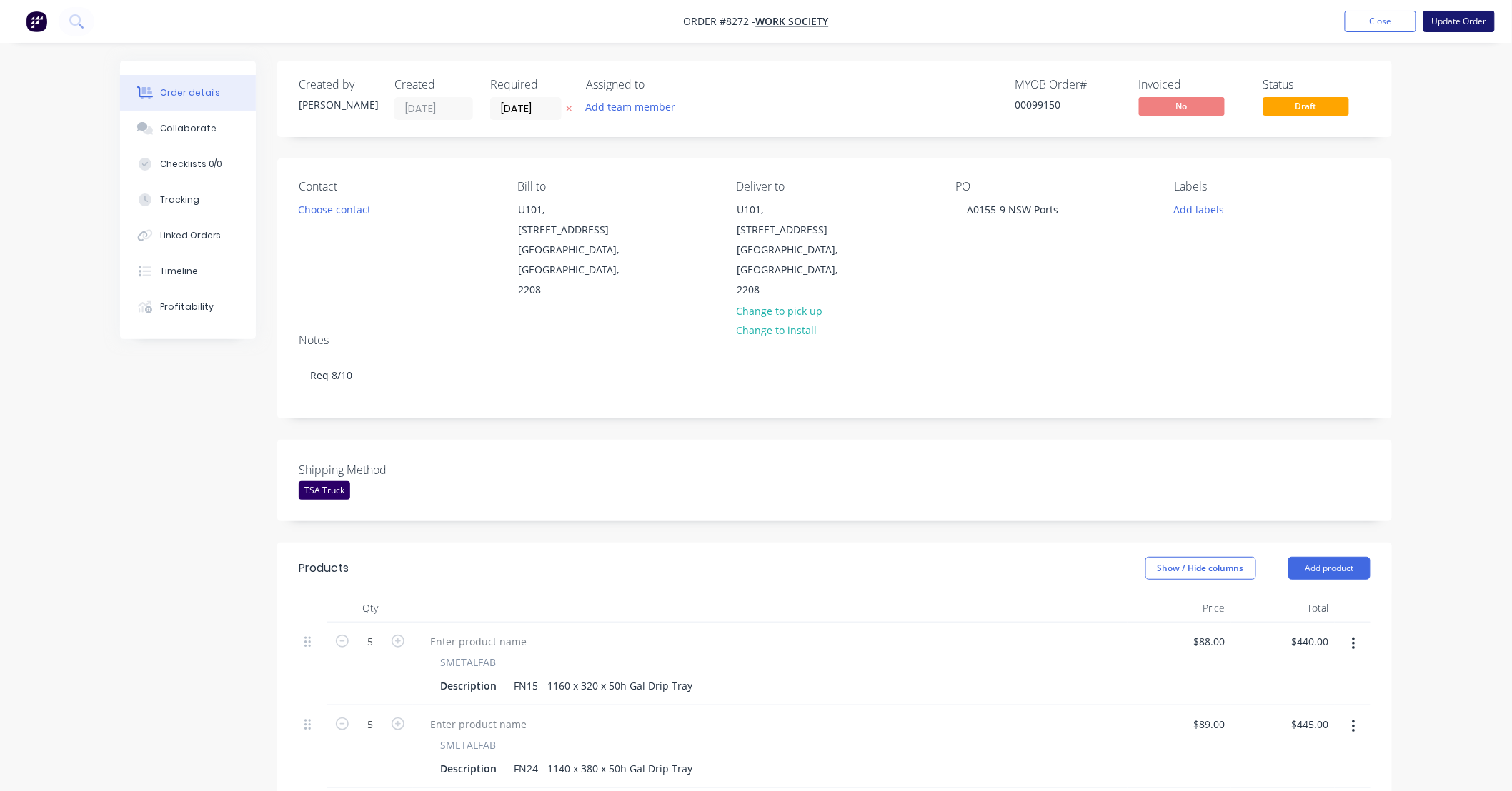
click at [1453, 18] on button "Update Order" at bounding box center [1459, 21] width 72 height 21
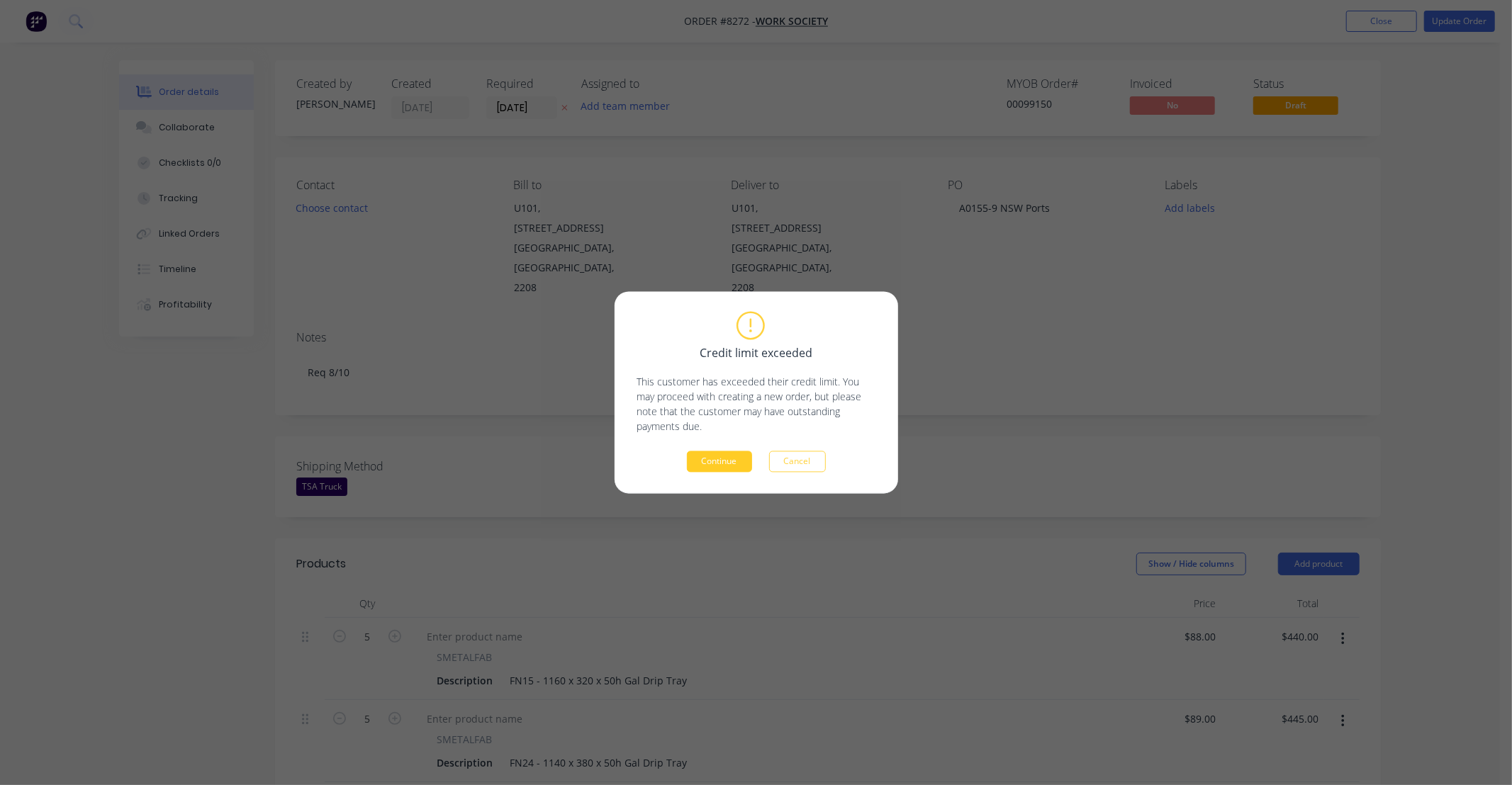
click at [738, 462] on button "Continue" at bounding box center [719, 462] width 65 height 21
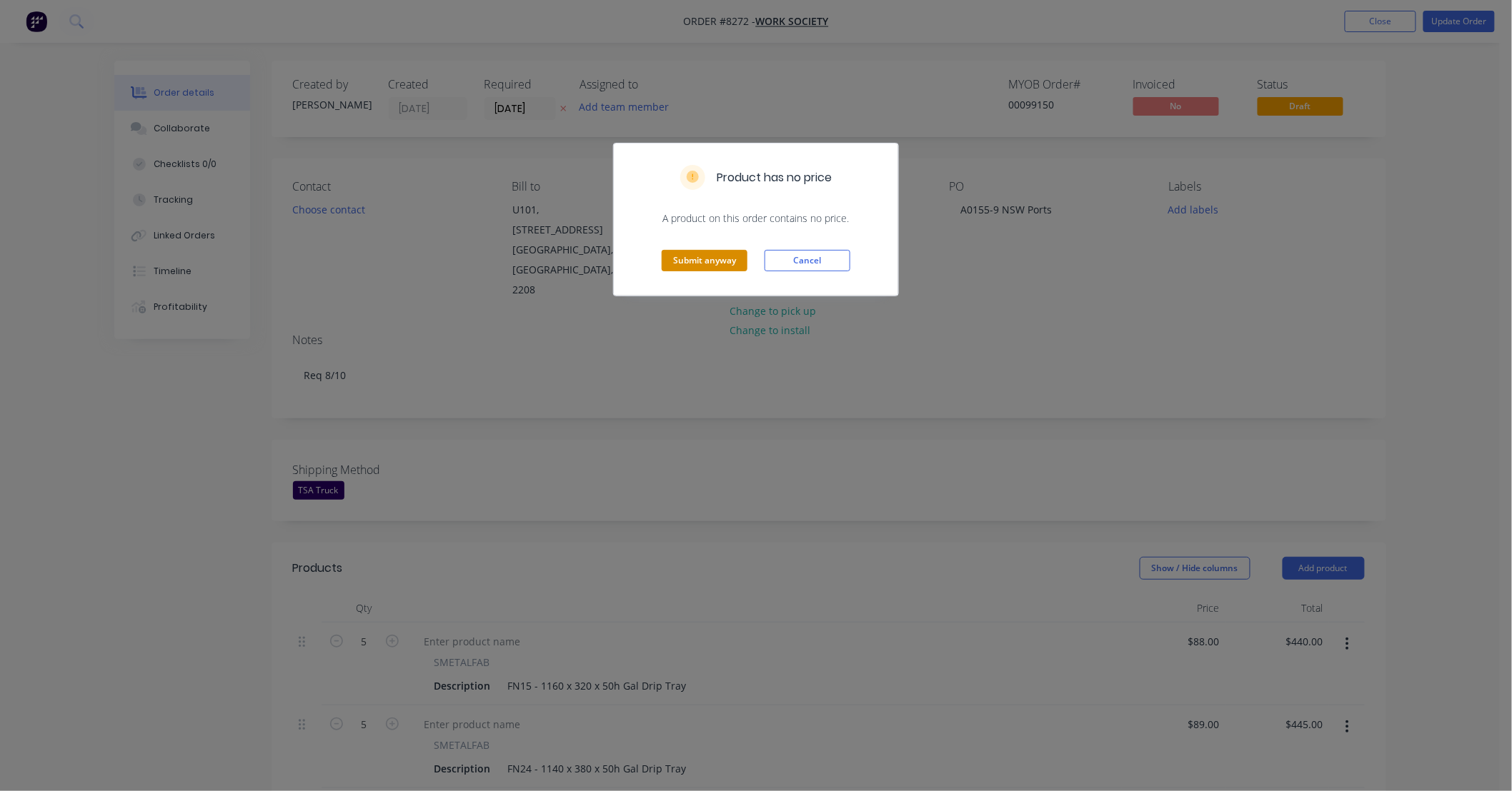
click at [727, 256] on button "Submit anyway" at bounding box center [705, 260] width 86 height 21
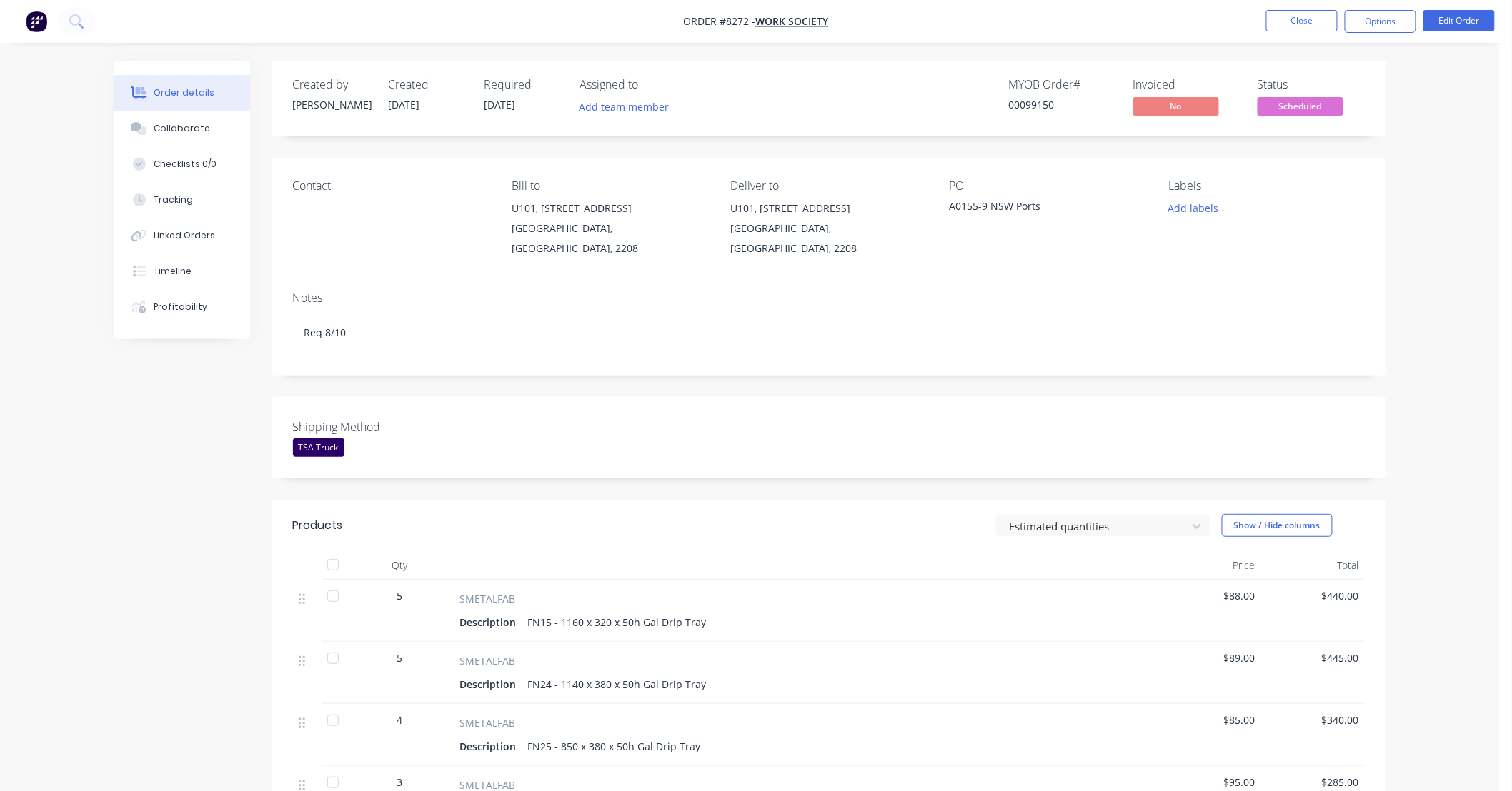
click at [1467, 336] on div "Order details Collaborate Checklists 0/0 Tracking Linked Orders Timeline Profit…" at bounding box center [749, 564] width 1500 height 1128
click at [1439, 339] on div "Order details Collaborate Checklists 0/0 Tracking Linked Orders Timeline Profit…" at bounding box center [749, 564] width 1500 height 1128
click at [1430, 248] on div "Order details Collaborate Checklists 0/0 Tracking Linked Orders Timeline Profit…" at bounding box center [749, 564] width 1500 height 1128
click at [1426, 328] on div "Order details Collaborate Checklists 0/0 Tracking Linked Orders Timeline Profit…" at bounding box center [749, 564] width 1500 height 1128
drag, startPoint x: 1426, startPoint y: 328, endPoint x: 1425, endPoint y: 336, distance: 8.1
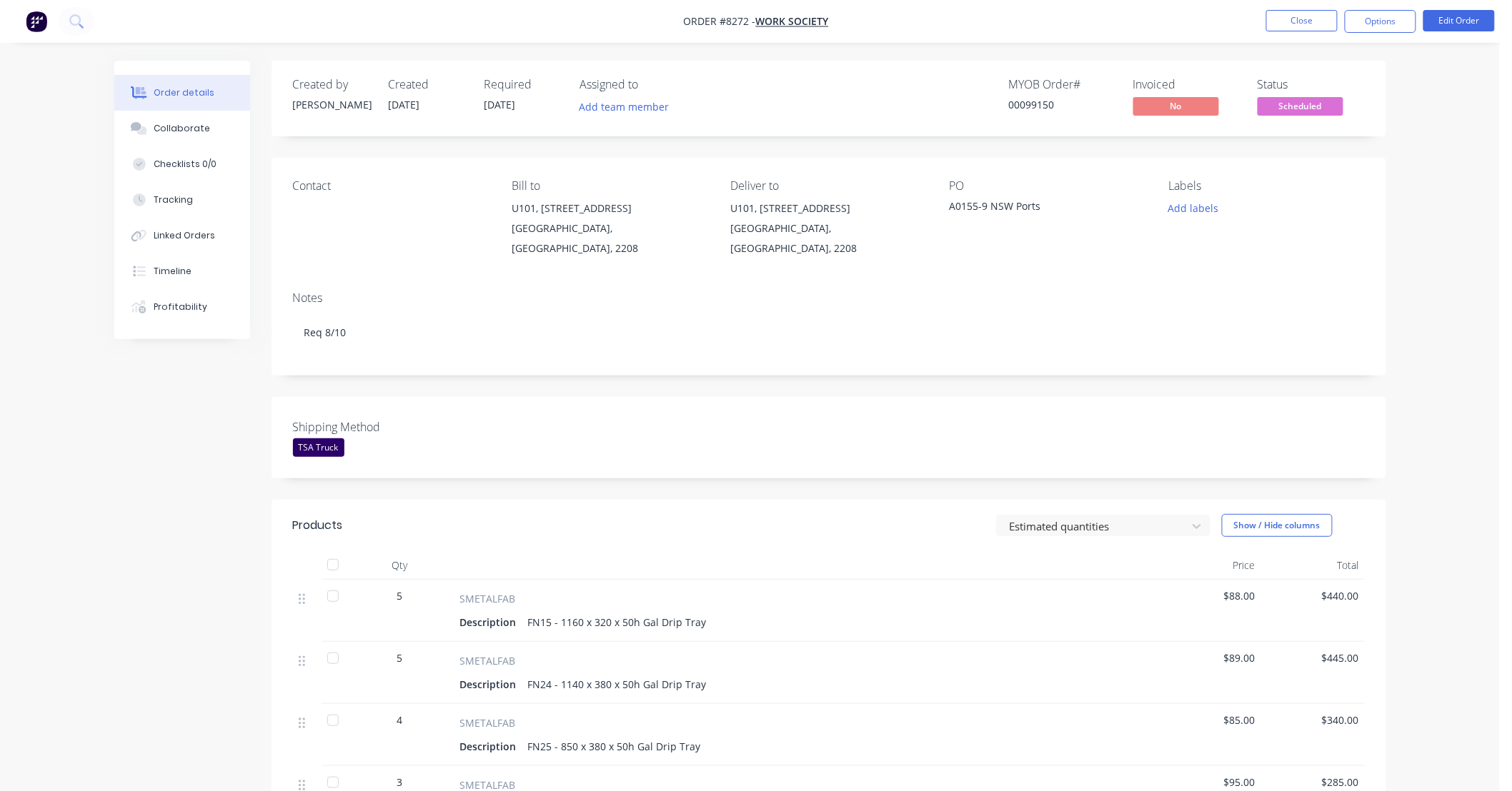
click at [1426, 330] on div "Order details Collaborate Checklists 0/0 Tracking Linked Orders Timeline Profit…" at bounding box center [749, 564] width 1500 height 1128
drag, startPoint x: 1436, startPoint y: 317, endPoint x: 1434, endPoint y: 329, distance: 12.2
click at [1436, 319] on div "Order details Collaborate Checklists 0/0 Tracking Linked Orders Timeline Profit…" at bounding box center [749, 564] width 1500 height 1128
click at [1432, 331] on div "Order details Collaborate Checklists 0/0 Tracking Linked Orders Timeline Profit…" at bounding box center [749, 564] width 1500 height 1128
drag, startPoint x: 1433, startPoint y: 327, endPoint x: 1437, endPoint y: 319, distance: 8.9
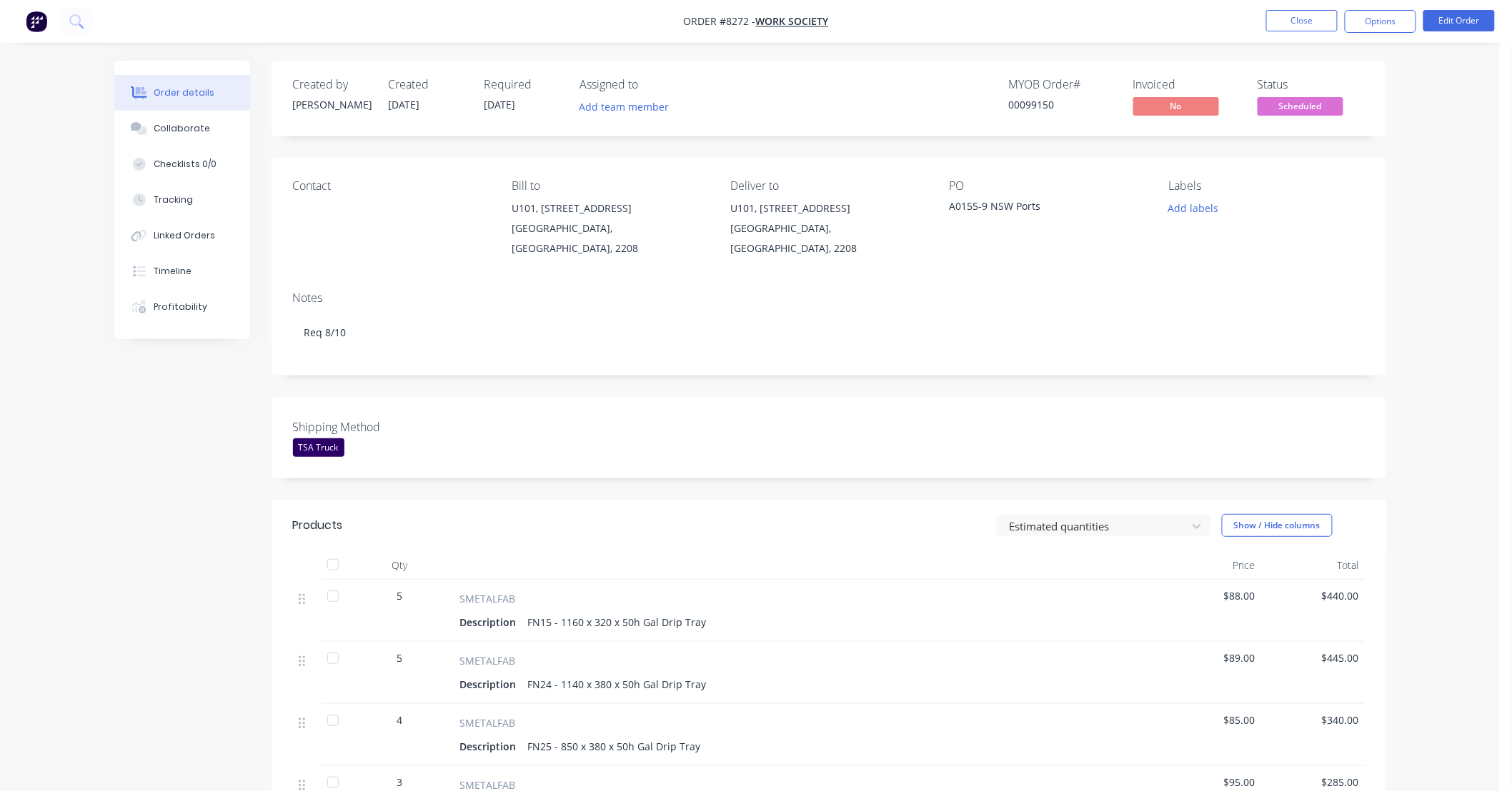
click at [1434, 326] on div "Order details Collaborate Checklists 0/0 Tracking Linked Orders Timeline Profit…" at bounding box center [749, 564] width 1500 height 1128
click at [1308, 24] on button "Close" at bounding box center [1302, 20] width 72 height 21
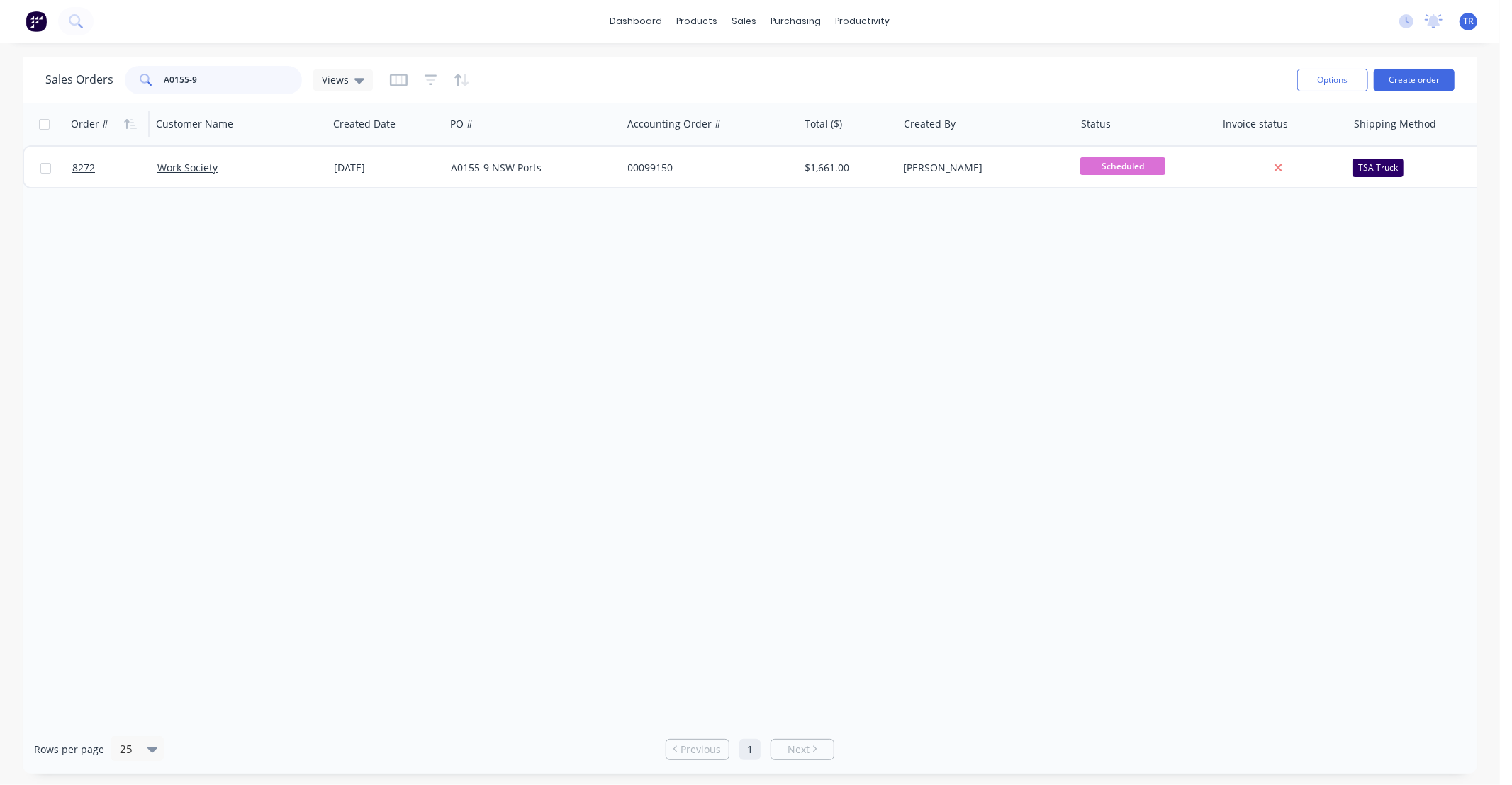
drag, startPoint x: 122, startPoint y: 93, endPoint x: 113, endPoint y: 110, distance: 19.2
click at [113, 110] on div "Sales Orders A0155-9 Views Options Create order Order # Customer Name Created D…" at bounding box center [749, 415] width 1455 height 717
click at [615, 323] on div "Order # Customer Name Created Date PO # Accounting Order # Total ($) Created By…" at bounding box center [749, 414] width 1455 height 622
click at [1082, 385] on div "Order # Customer Name Created Date PO # Accounting Order # Total ($) Created By…" at bounding box center [749, 414] width 1455 height 622
click at [771, 408] on div "Order # Customer Name Created Date PO # Accounting Order # Total ($) Created By…" at bounding box center [749, 414] width 1455 height 622
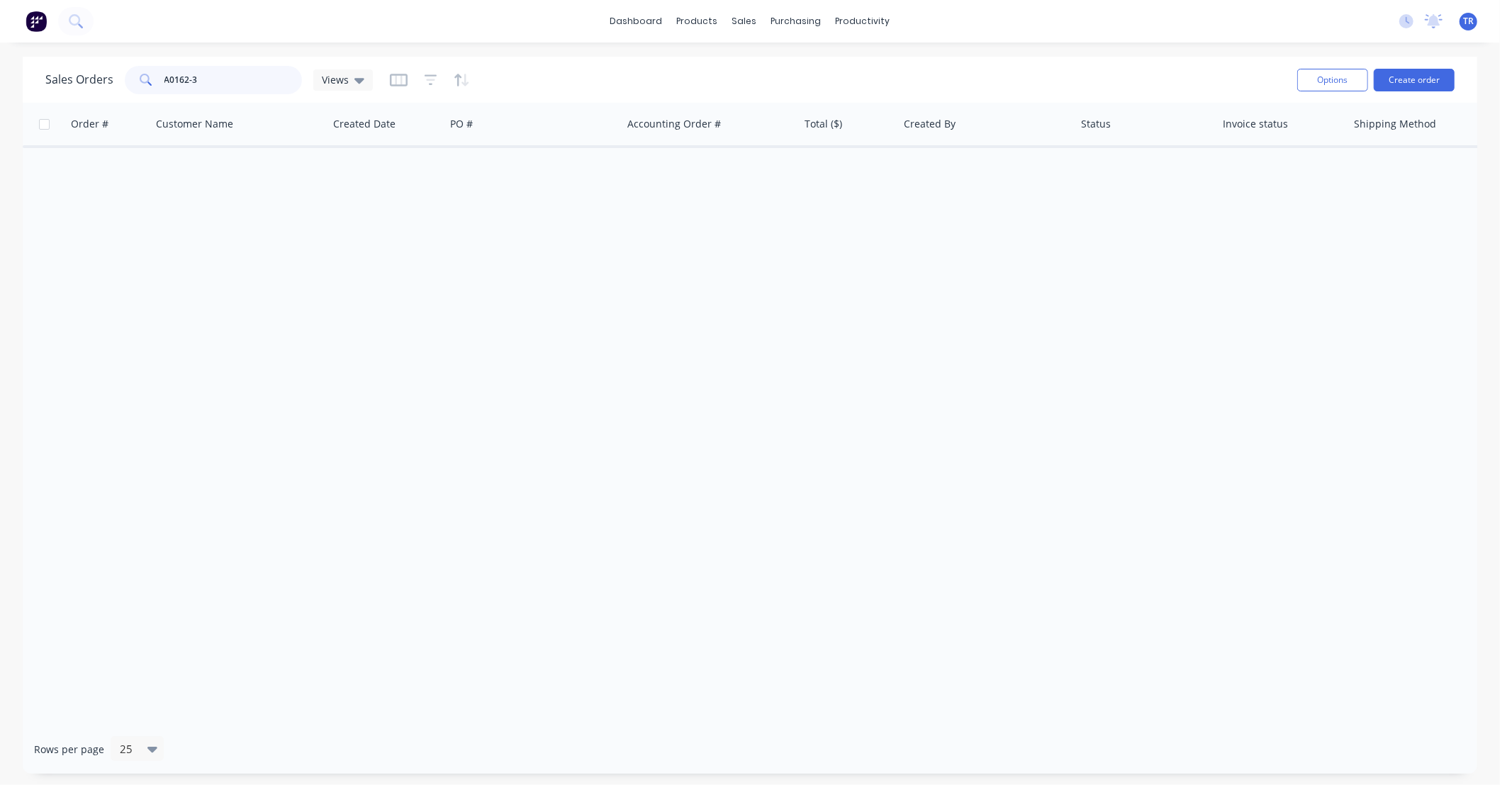
drag, startPoint x: 211, startPoint y: 86, endPoint x: 69, endPoint y: 96, distance: 142.4
click at [69, 94] on div "Sales Orders A0162-3 Views" at bounding box center [209, 80] width 328 height 29
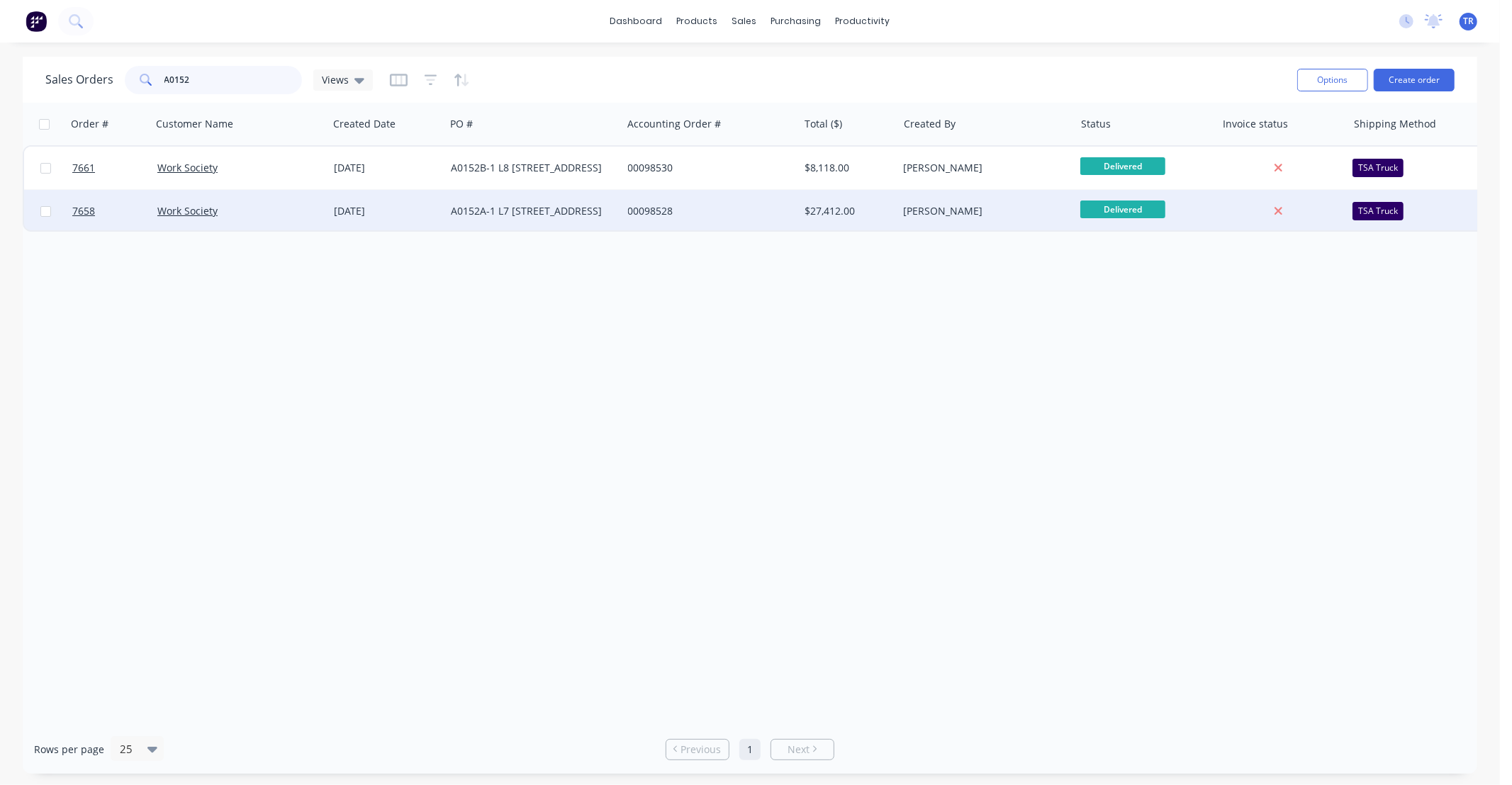
type input "A0152"
click at [298, 213] on div "Work Society" at bounding box center [236, 211] width 157 height 14
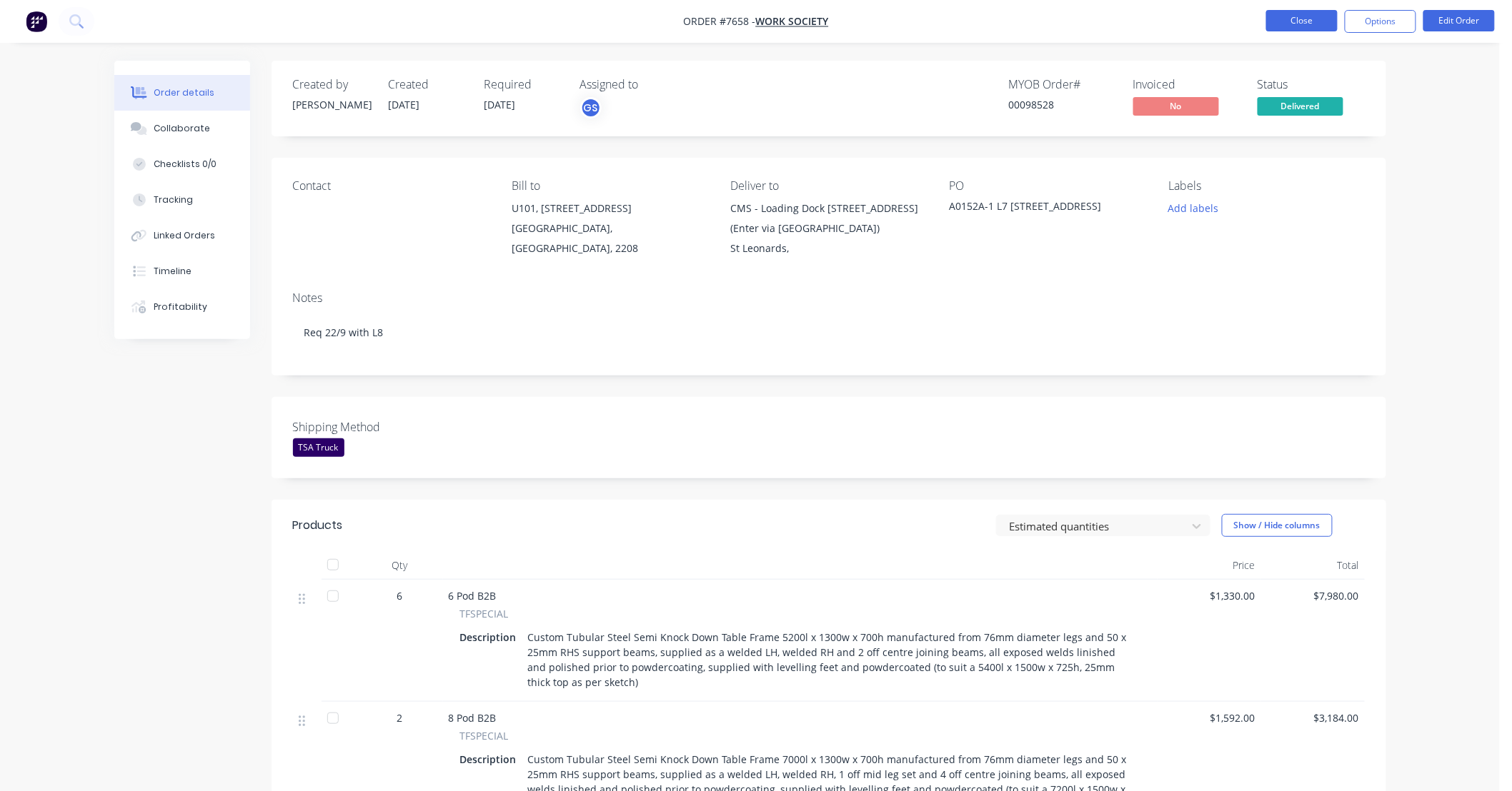
click at [1323, 21] on button "Close" at bounding box center [1302, 20] width 72 height 21
